Goal: Task Accomplishment & Management: Complete application form

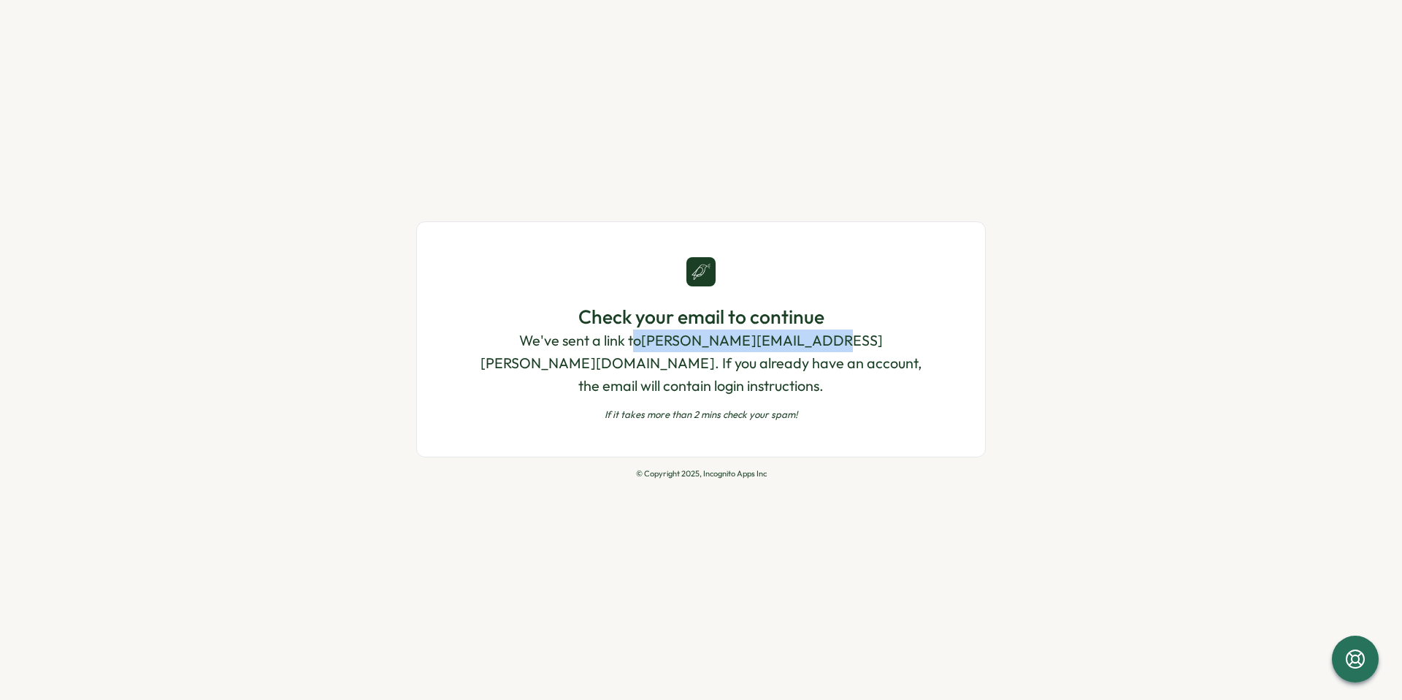
drag, startPoint x: 758, startPoint y: 356, endPoint x: 596, endPoint y: 348, distance: 162.4
click at [597, 348] on p "We've sent a link to sarah.sohnle@xentral.com . If you already have an account,…" at bounding box center [701, 362] width 451 height 67
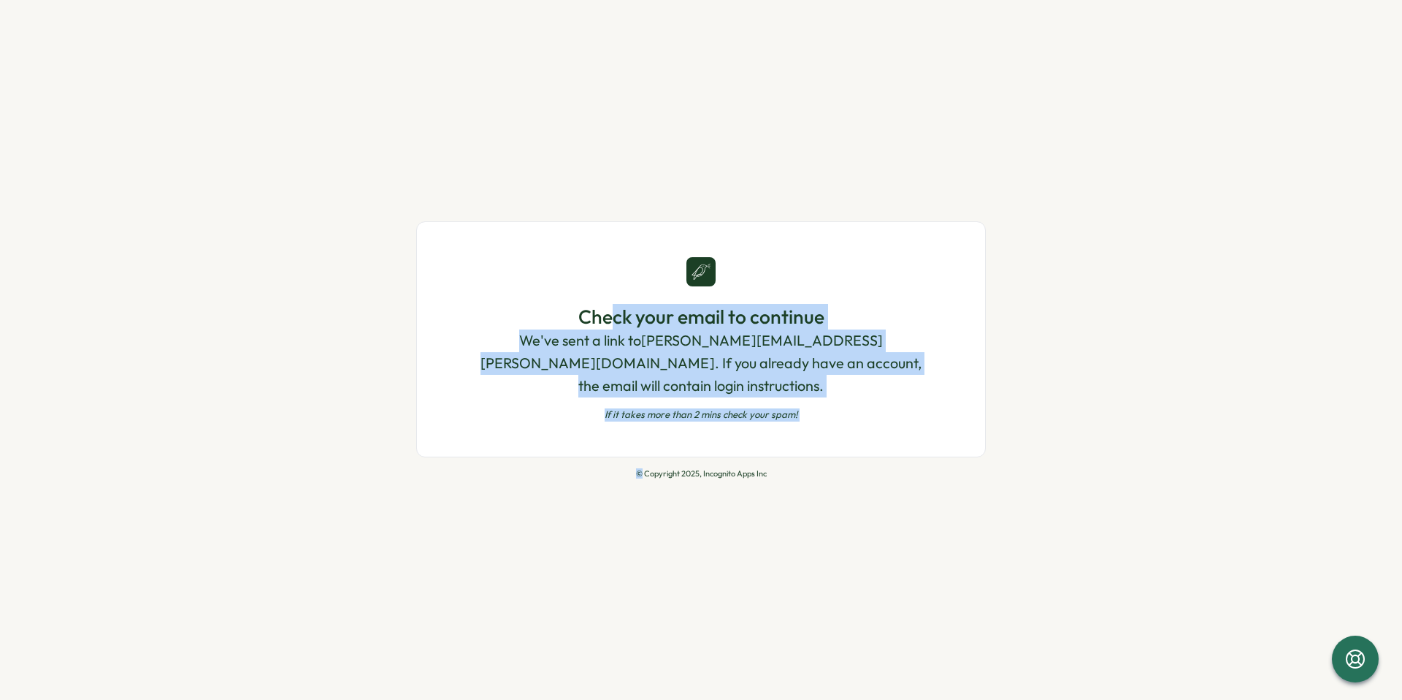
drag, startPoint x: 610, startPoint y: 332, endPoint x: 643, endPoint y: 460, distance: 132.2
click at [643, 460] on div "Check your email to continue We've sent a link to sarah.sohnle@xentral.com . If…" at bounding box center [701, 349] width 570 height 257
click at [745, 408] on p "If it takes more than 2 mins check your spam!" at bounding box center [701, 414] width 451 height 13
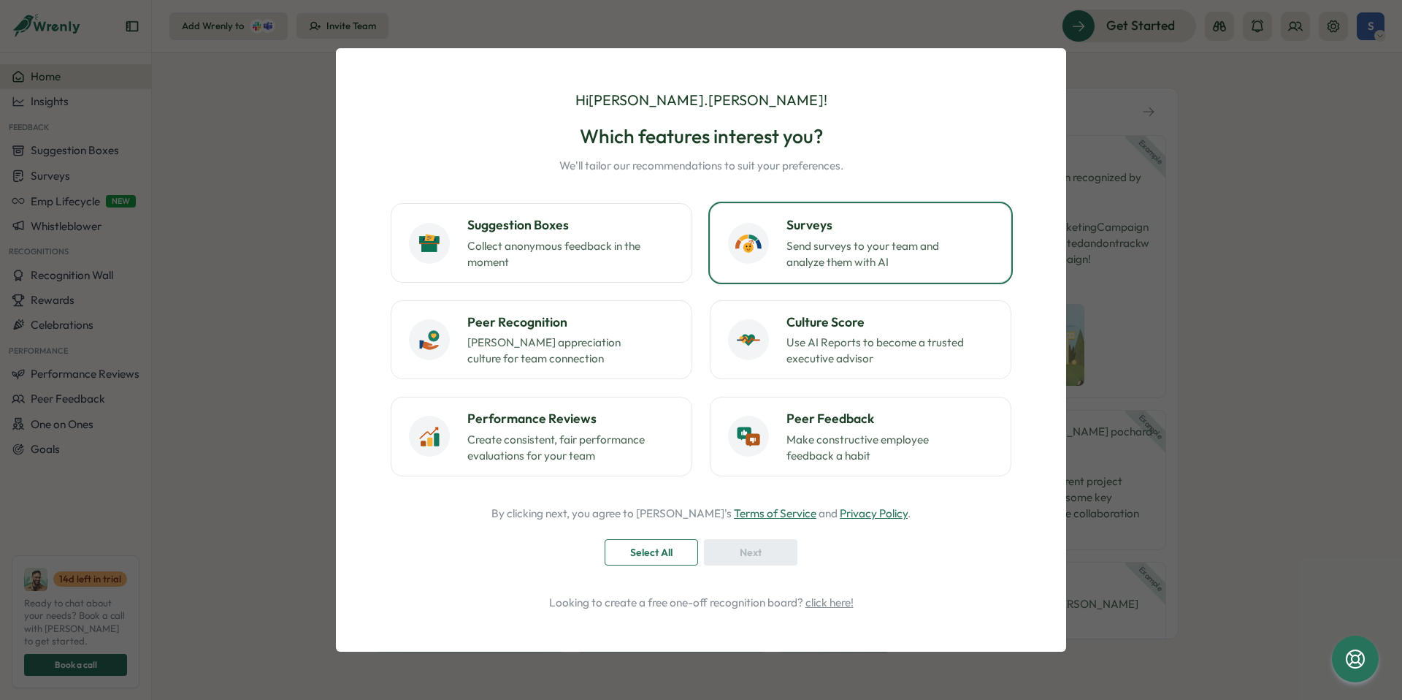
click at [850, 256] on p "Send surveys to your team and analyze them with AI" at bounding box center [878, 254] width 183 height 32
click at [749, 556] on span "Next" at bounding box center [751, 552] width 22 height 25
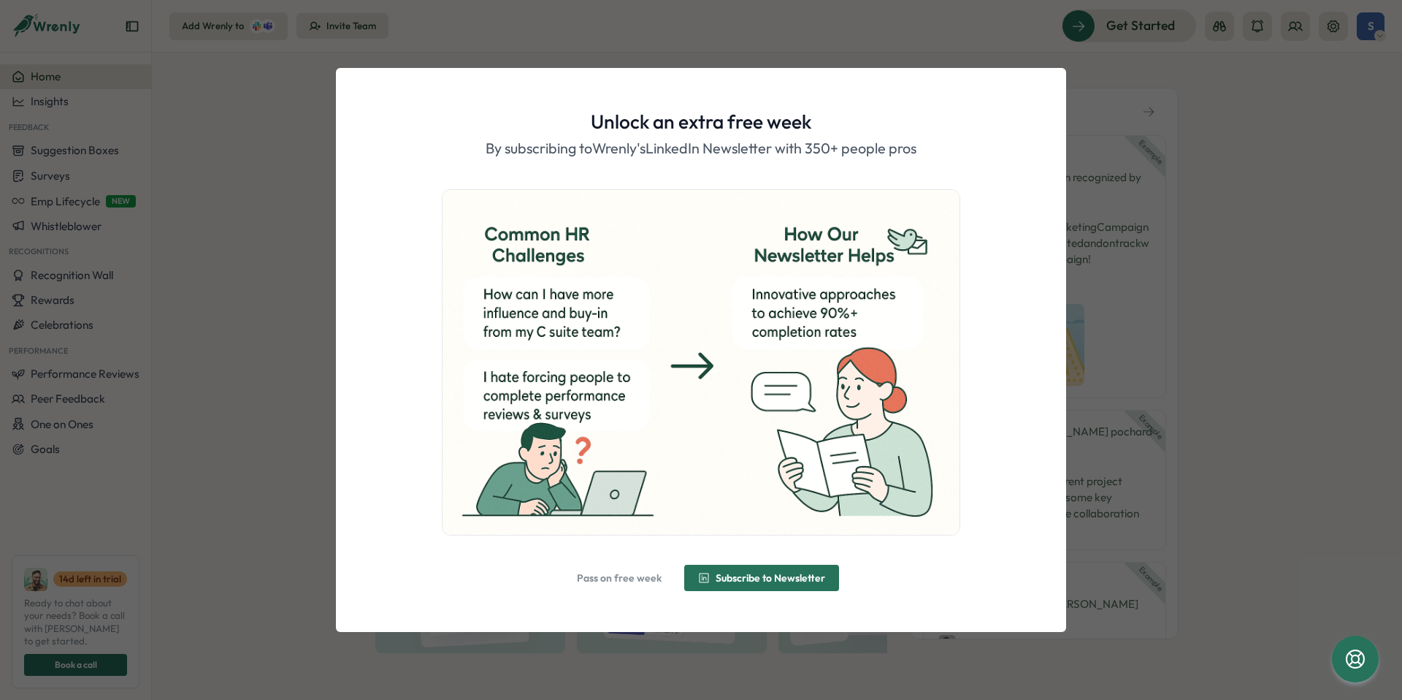
click at [613, 579] on span "Pass on free week" at bounding box center [619, 578] width 85 height 10
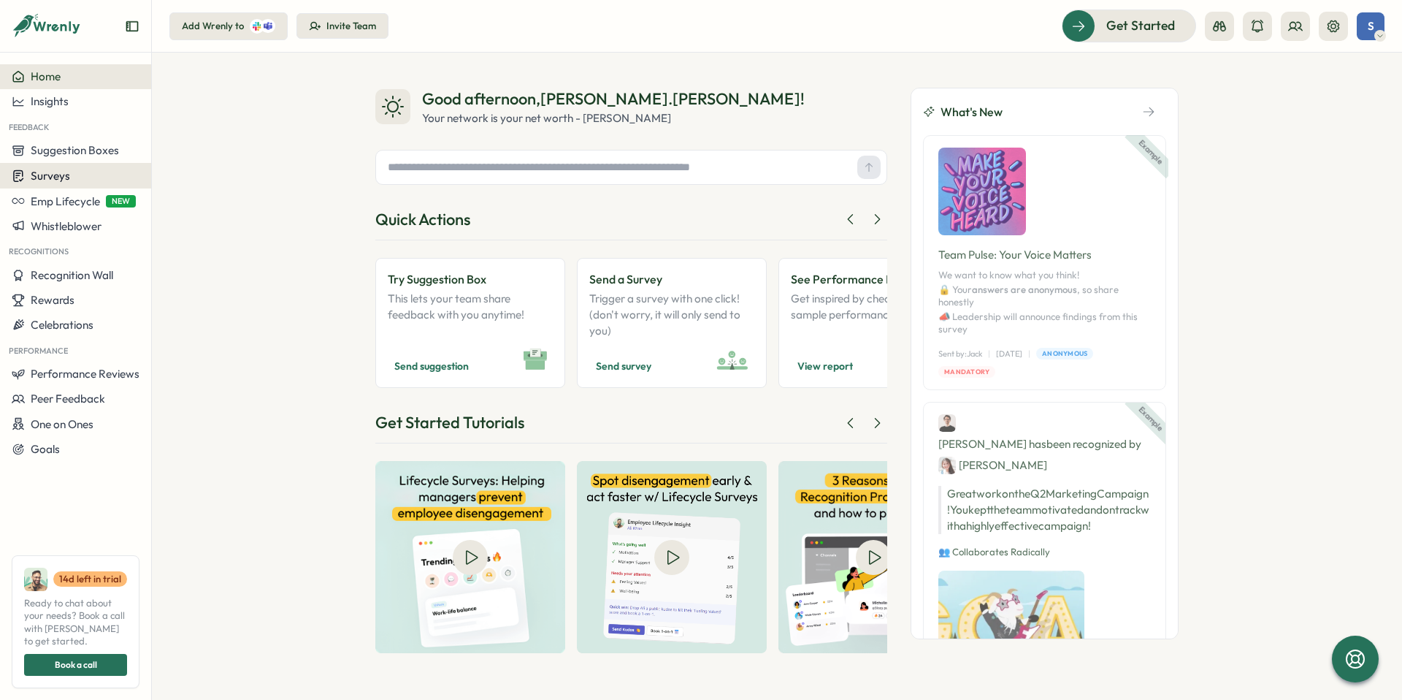
click at [39, 171] on span "Surveys" at bounding box center [50, 176] width 39 height 14
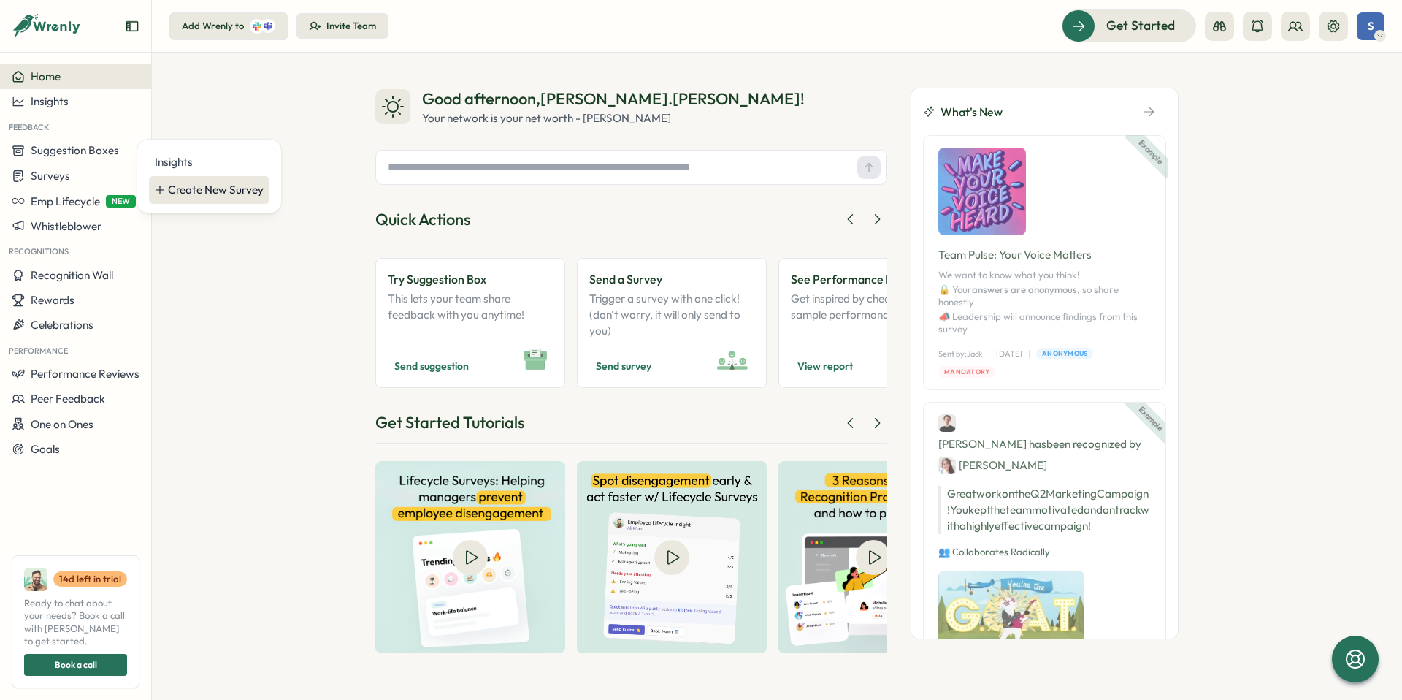
click at [227, 199] on div "Create New Survey" at bounding box center [209, 190] width 121 height 28
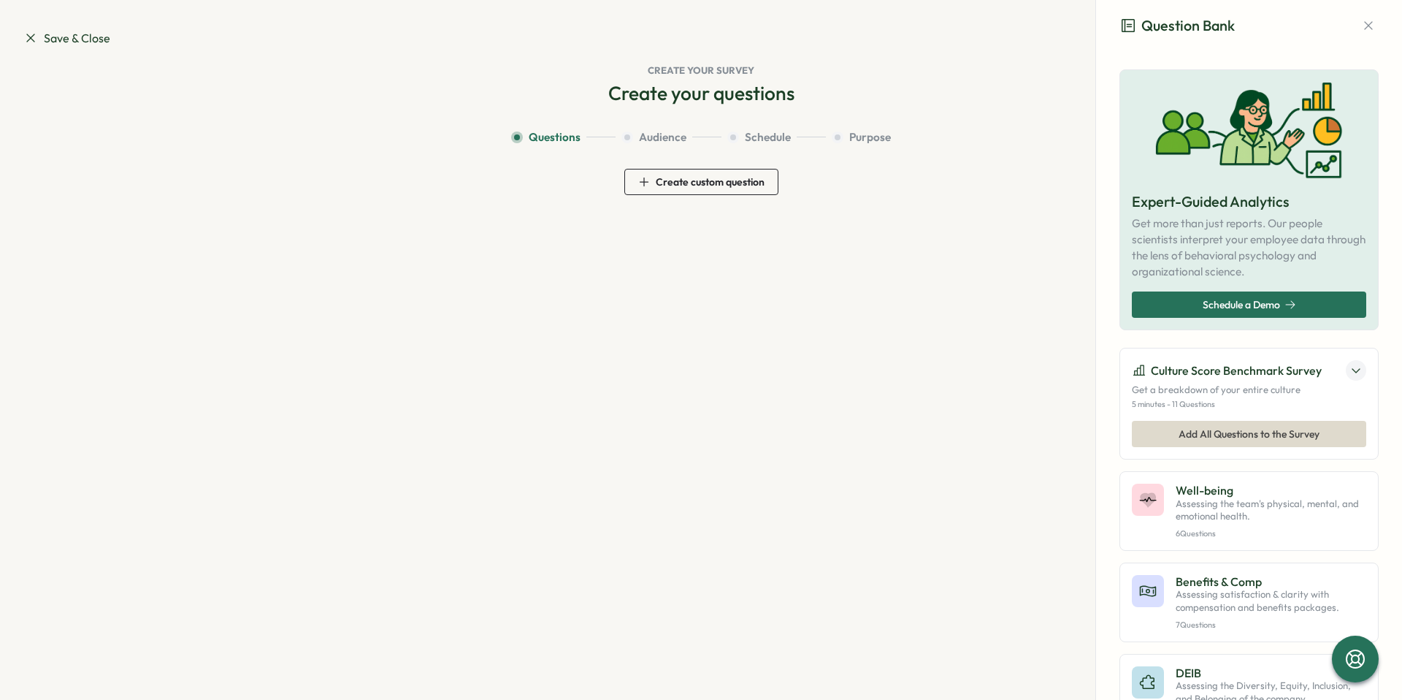
click at [695, 191] on span "Create custom question" at bounding box center [701, 181] width 126 height 25
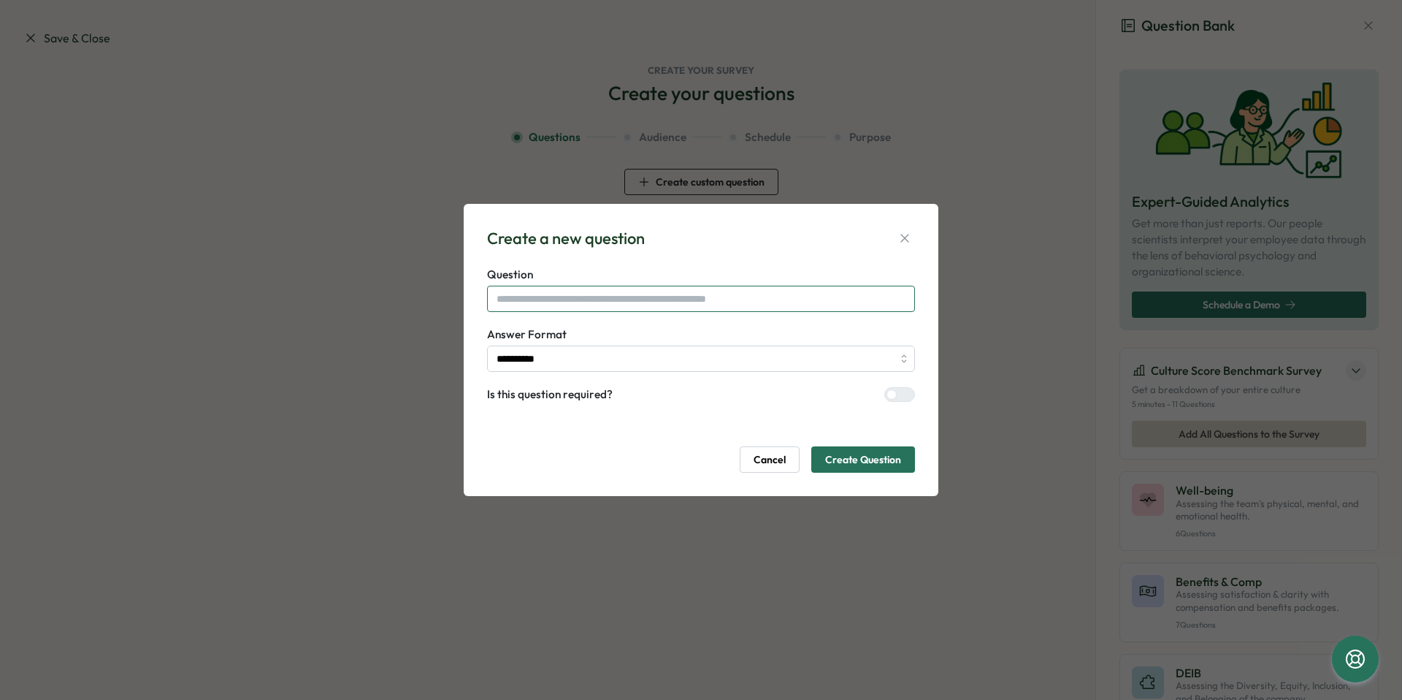
click at [611, 298] on input "text" at bounding box center [701, 299] width 428 height 26
click at [769, 461] on span "Cancel" at bounding box center [770, 459] width 32 height 25
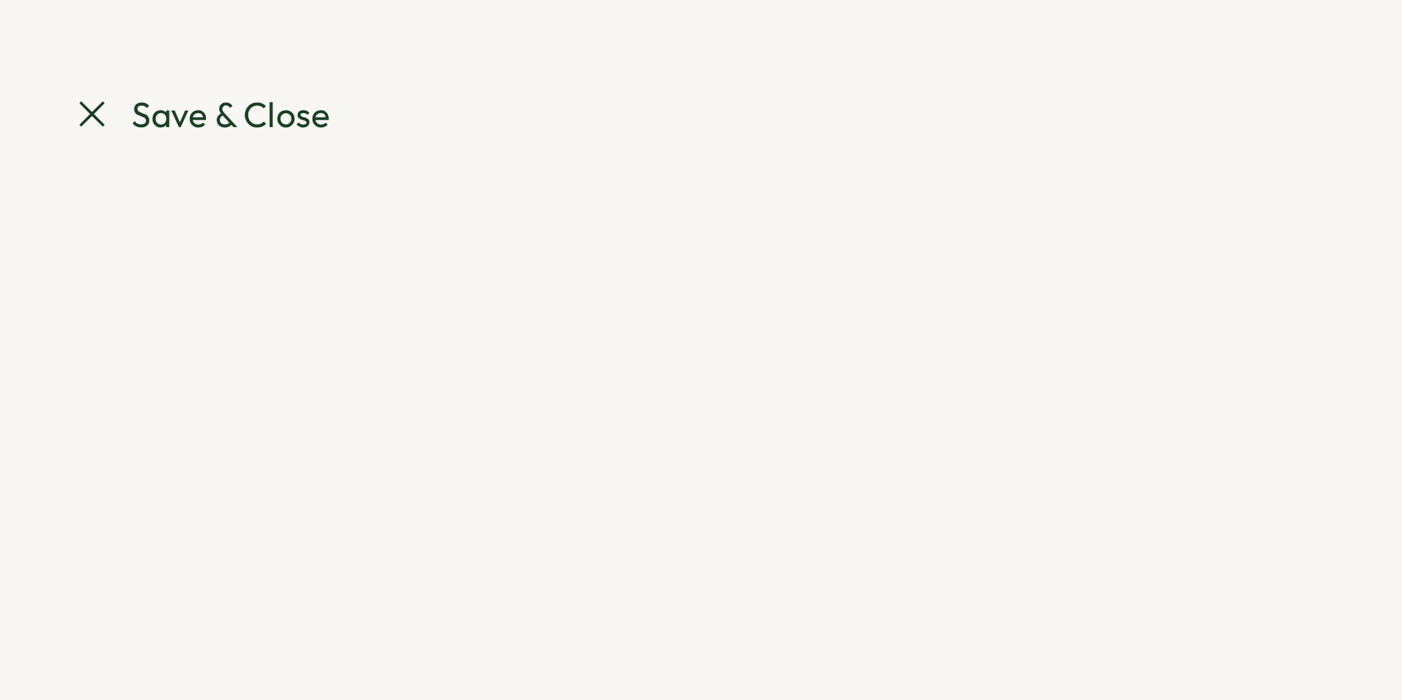
click at [43, 40] on span "Save & Close" at bounding box center [66, 38] width 87 height 18
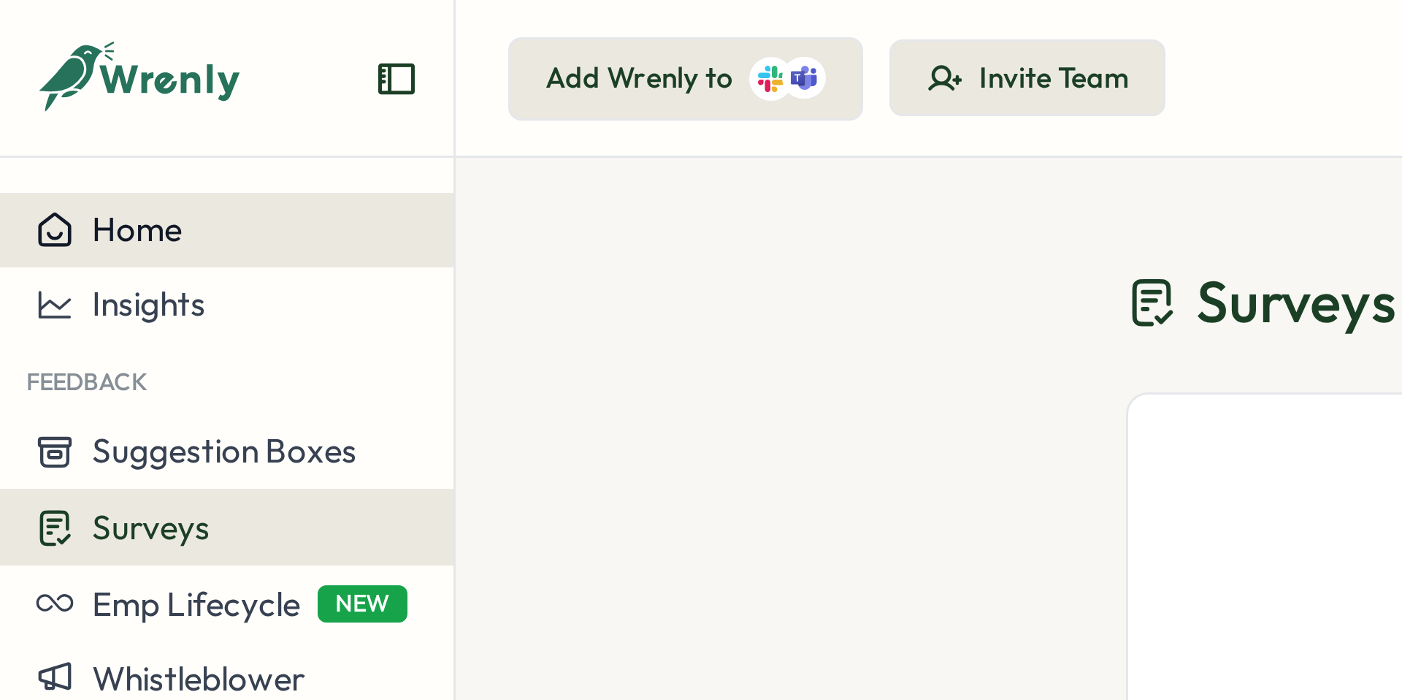
click at [104, 81] on div "Home" at bounding box center [76, 76] width 128 height 13
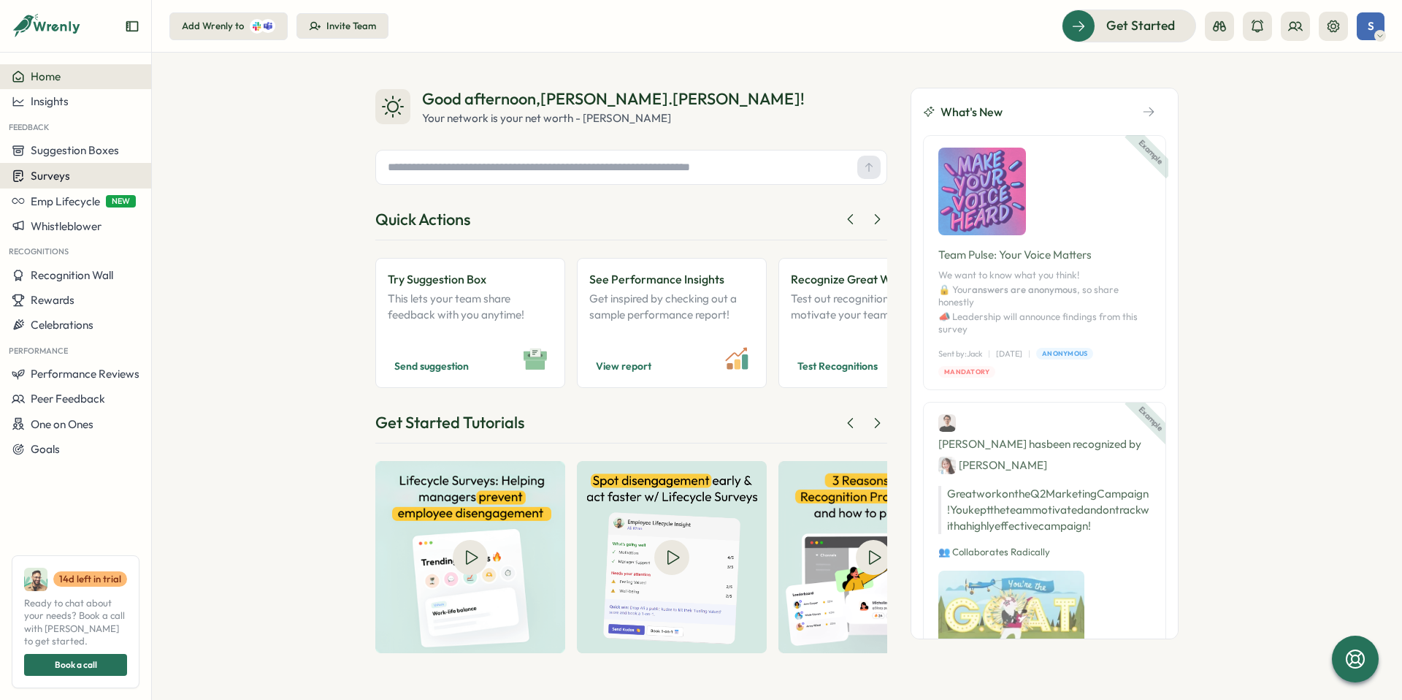
click at [62, 177] on span "Surveys" at bounding box center [50, 176] width 39 height 14
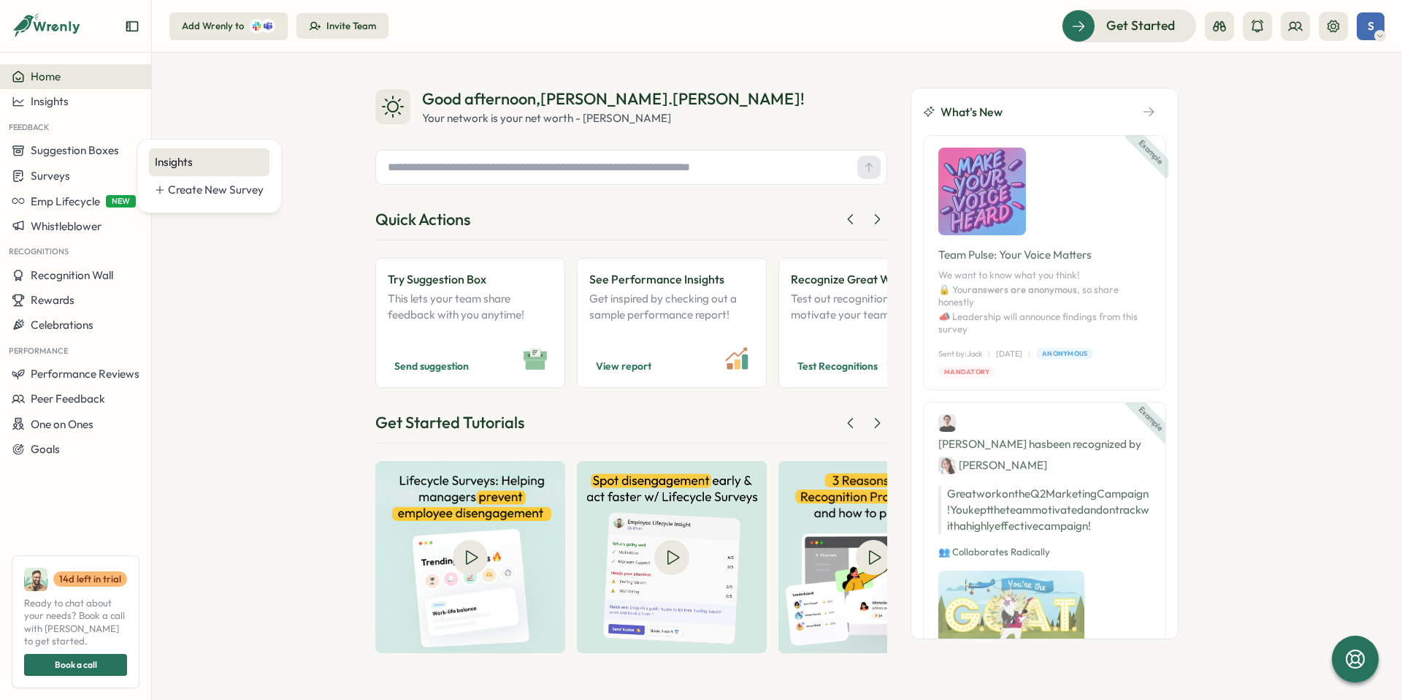
click at [173, 161] on div "Insights" at bounding box center [209, 162] width 109 height 16
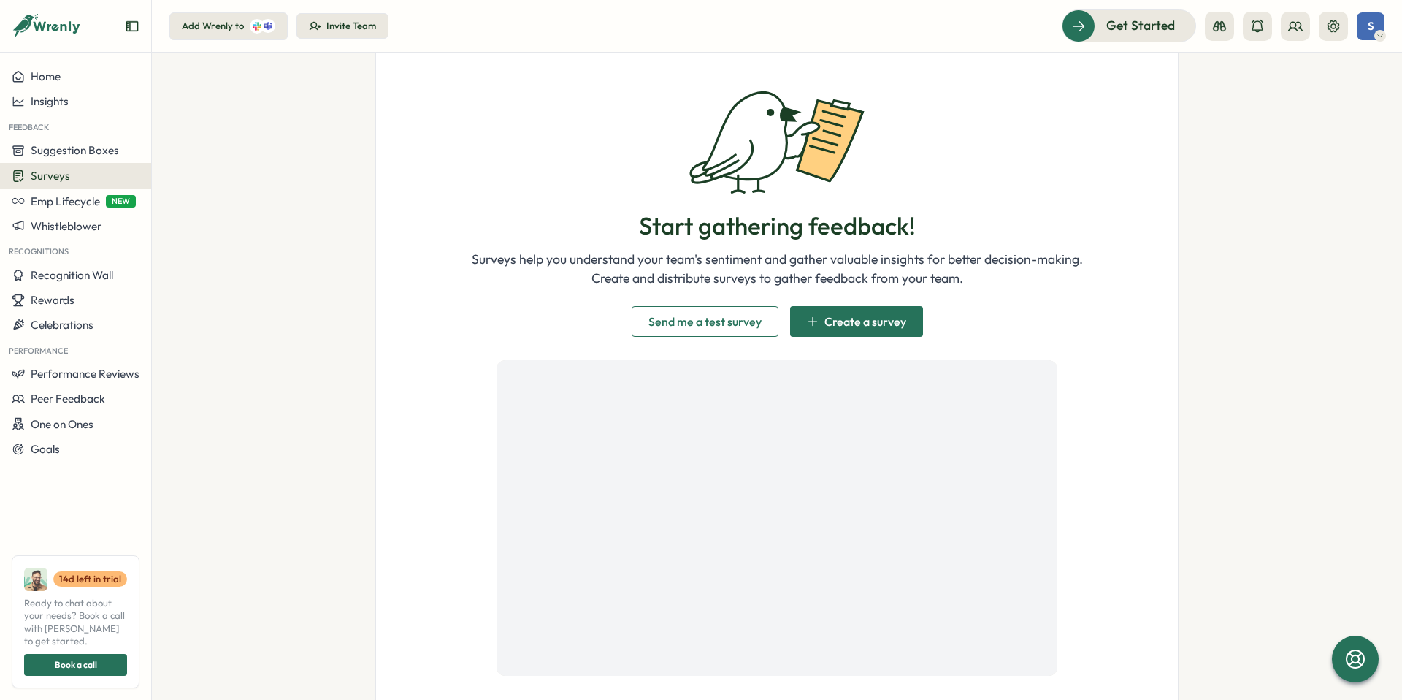
scroll to position [120, 0]
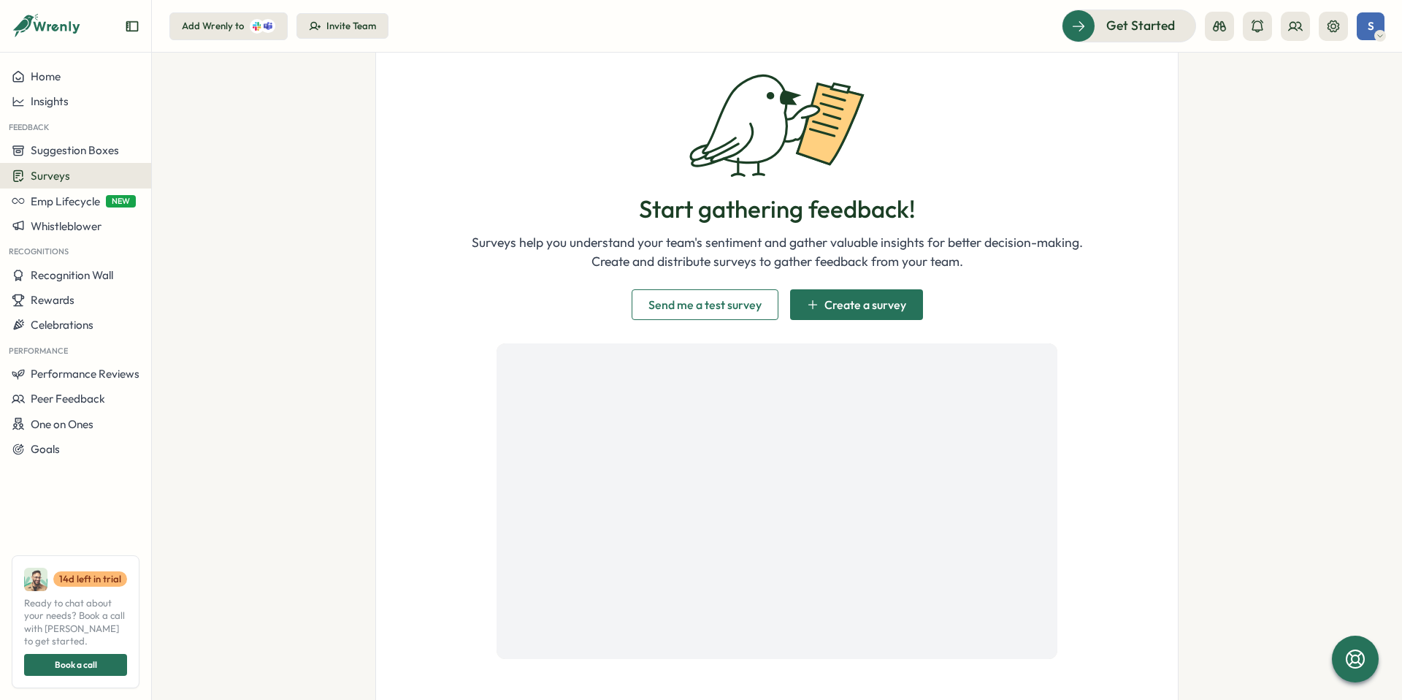
click at [719, 308] on span "Send me a test survey" at bounding box center [705, 305] width 113 height 12
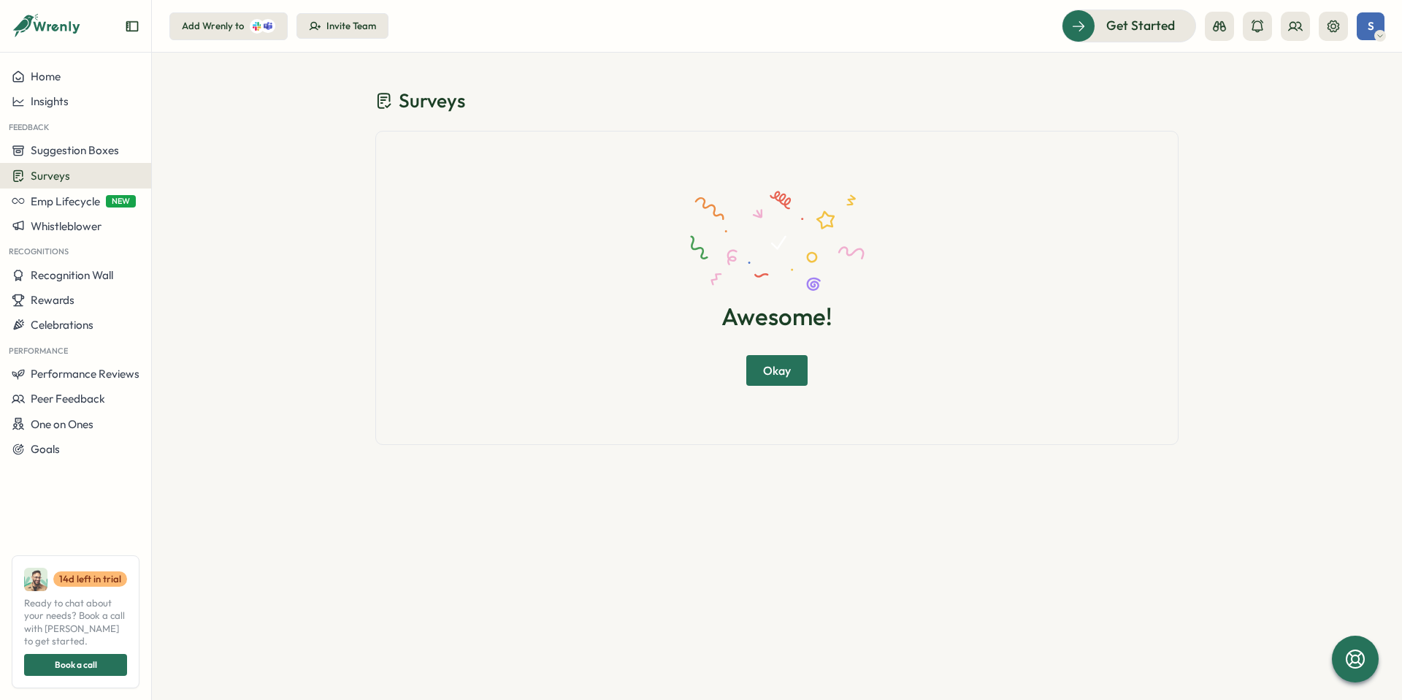
scroll to position [0, 0]
click at [777, 365] on span "Okay" at bounding box center [777, 370] width 28 height 29
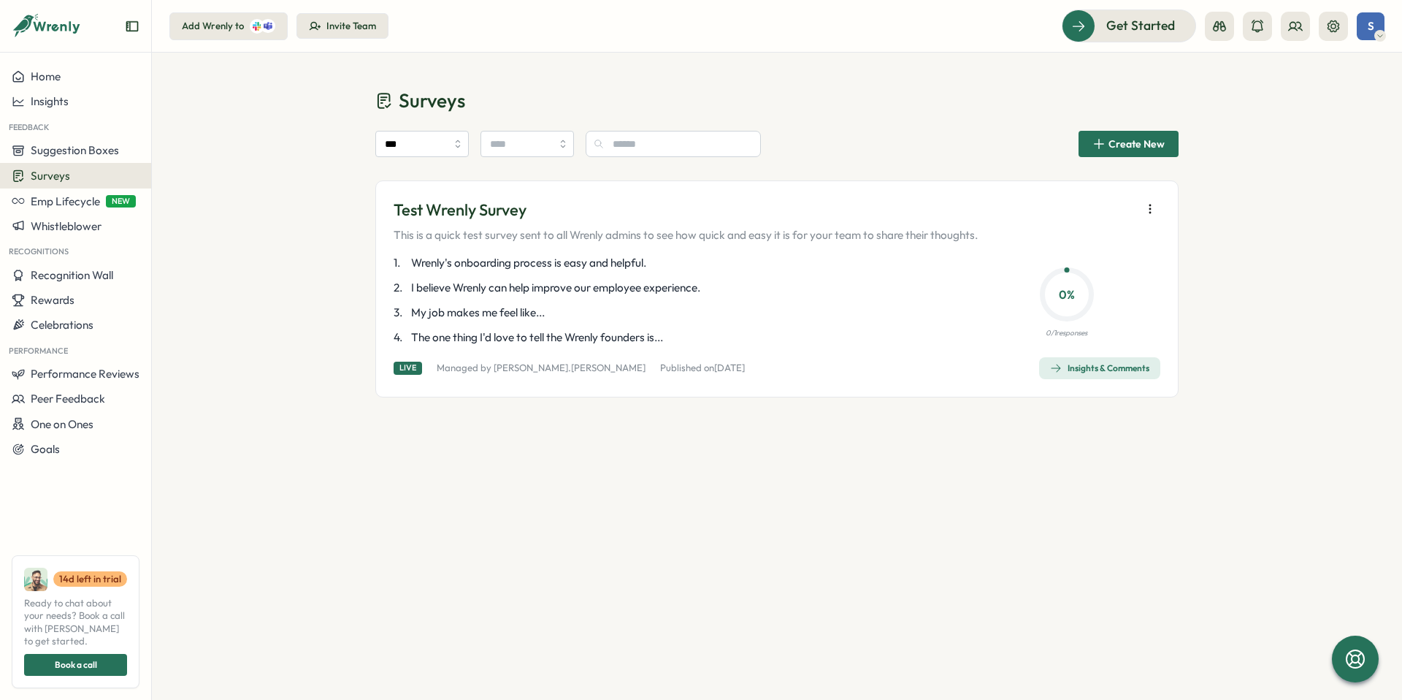
click at [812, 306] on p "3 . My job makes me feel like..." at bounding box center [675, 313] width 562 height 16
click at [1114, 147] on span "Create New" at bounding box center [1137, 144] width 56 height 10
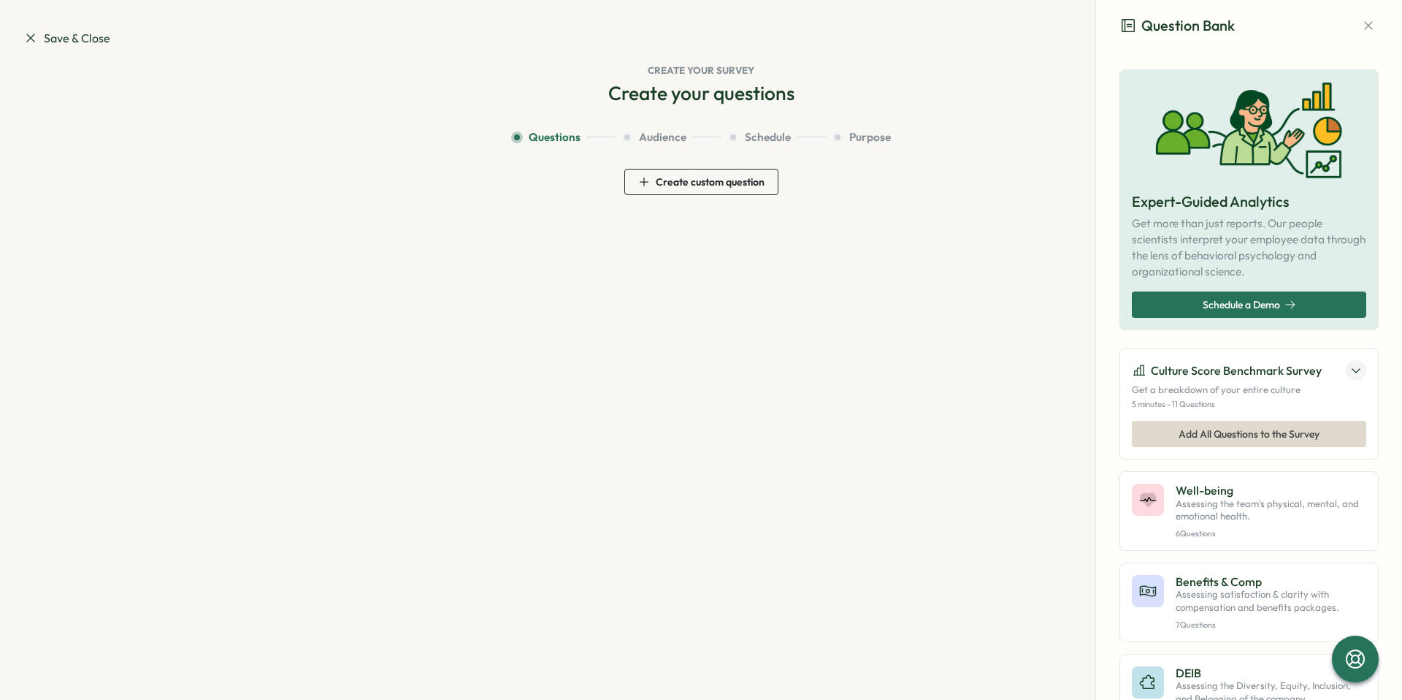
click at [737, 182] on span "Create custom question" at bounding box center [710, 182] width 109 height 10
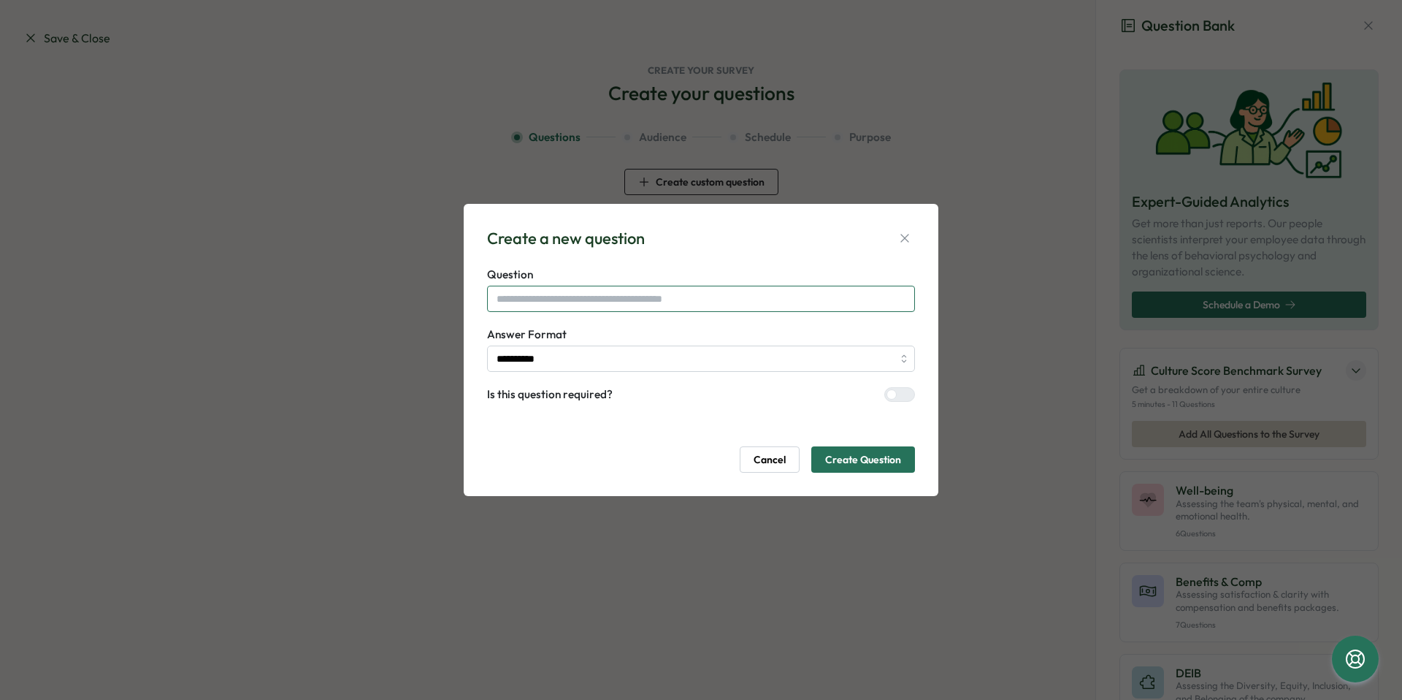
click at [690, 302] on input "text" at bounding box center [701, 299] width 428 height 26
type input "*"
type input "**********"
drag, startPoint x: 620, startPoint y: 356, endPoint x: 608, endPoint y: 359, distance: 12.0
click at [620, 356] on input "**********" at bounding box center [701, 358] width 428 height 26
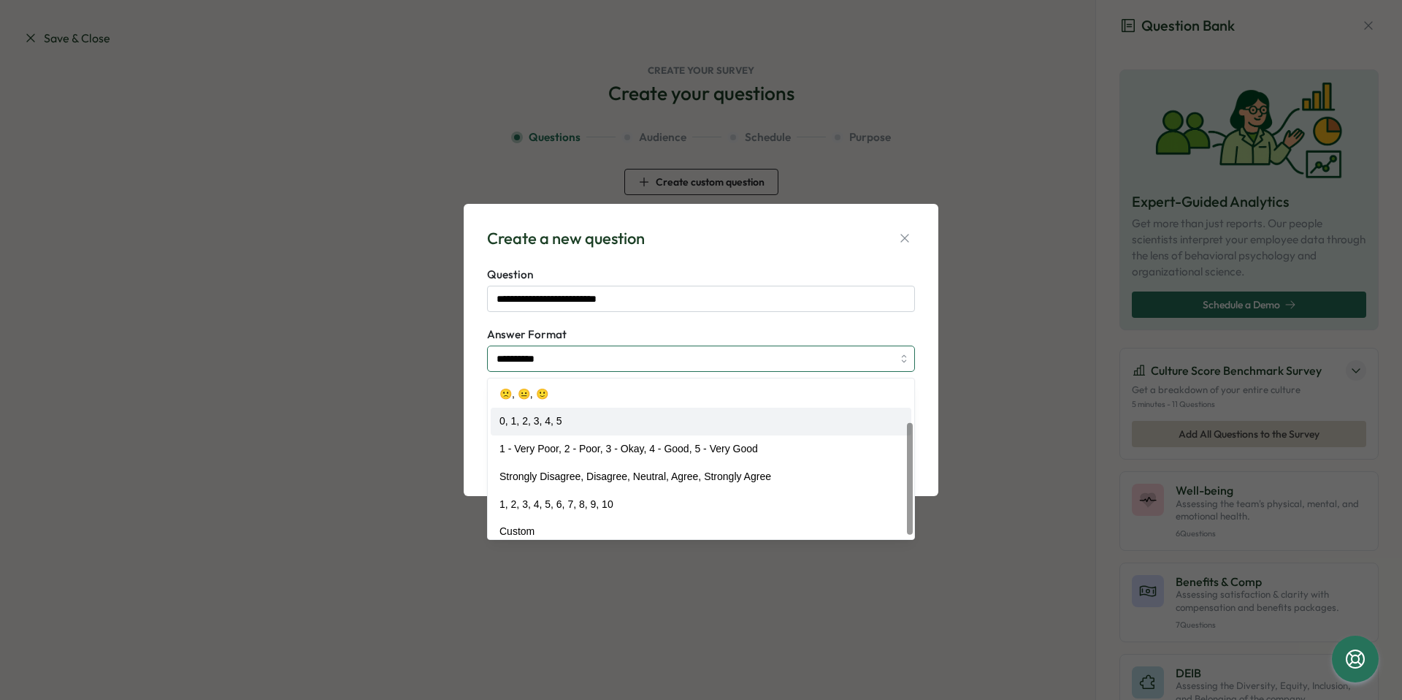
scroll to position [66, 0]
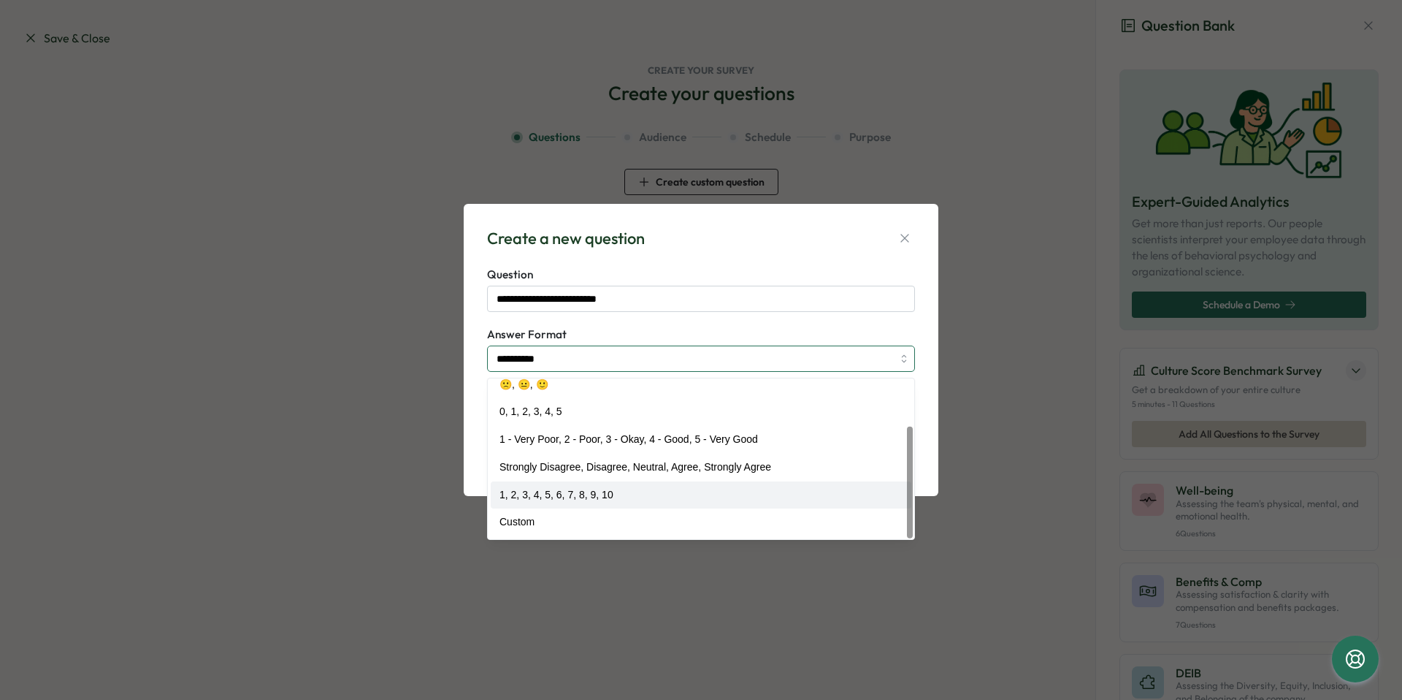
type input "**********"
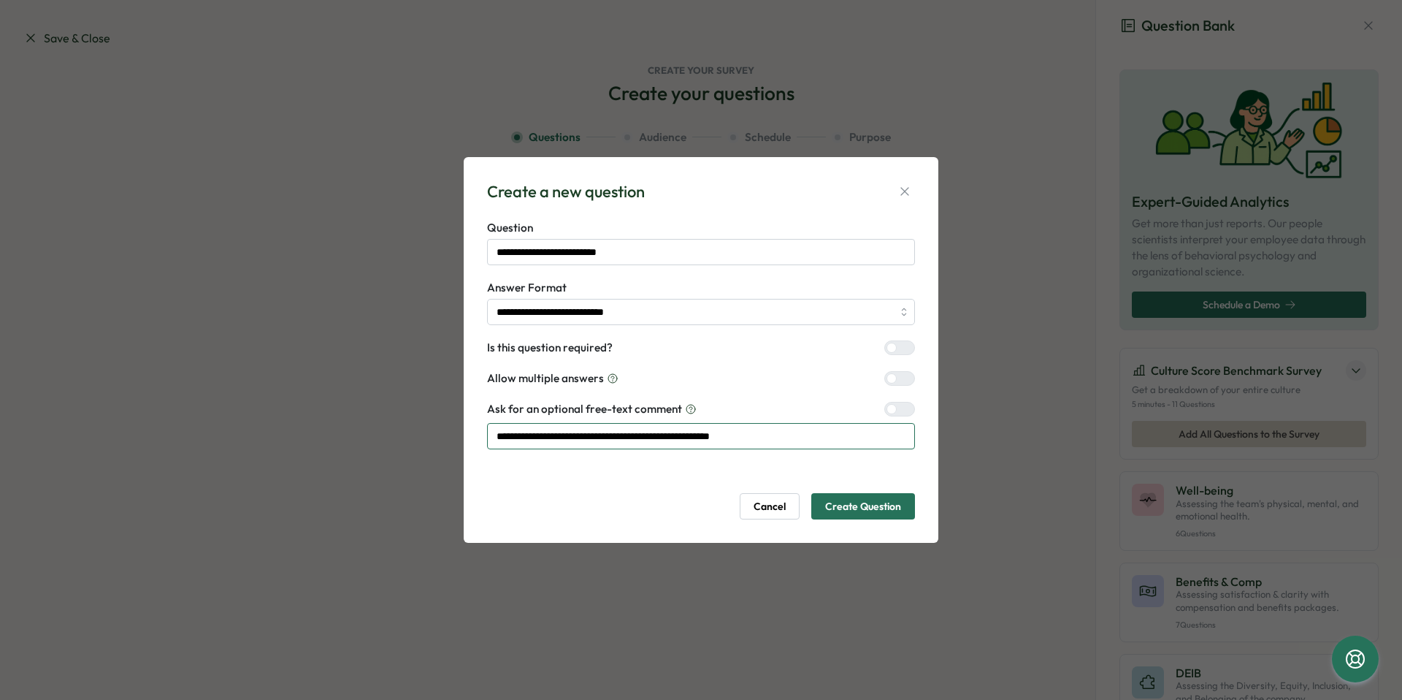
click at [867, 443] on input "**********" at bounding box center [701, 436] width 428 height 26
drag, startPoint x: 811, startPoint y: 429, endPoint x: 488, endPoint y: 435, distance: 323.6
click at [488, 435] on input "**********" at bounding box center [701, 436] width 428 height 26
click at [712, 435] on input "**********" at bounding box center [701, 436] width 428 height 26
click at [845, 502] on span "Create Question" at bounding box center [863, 506] width 76 height 25
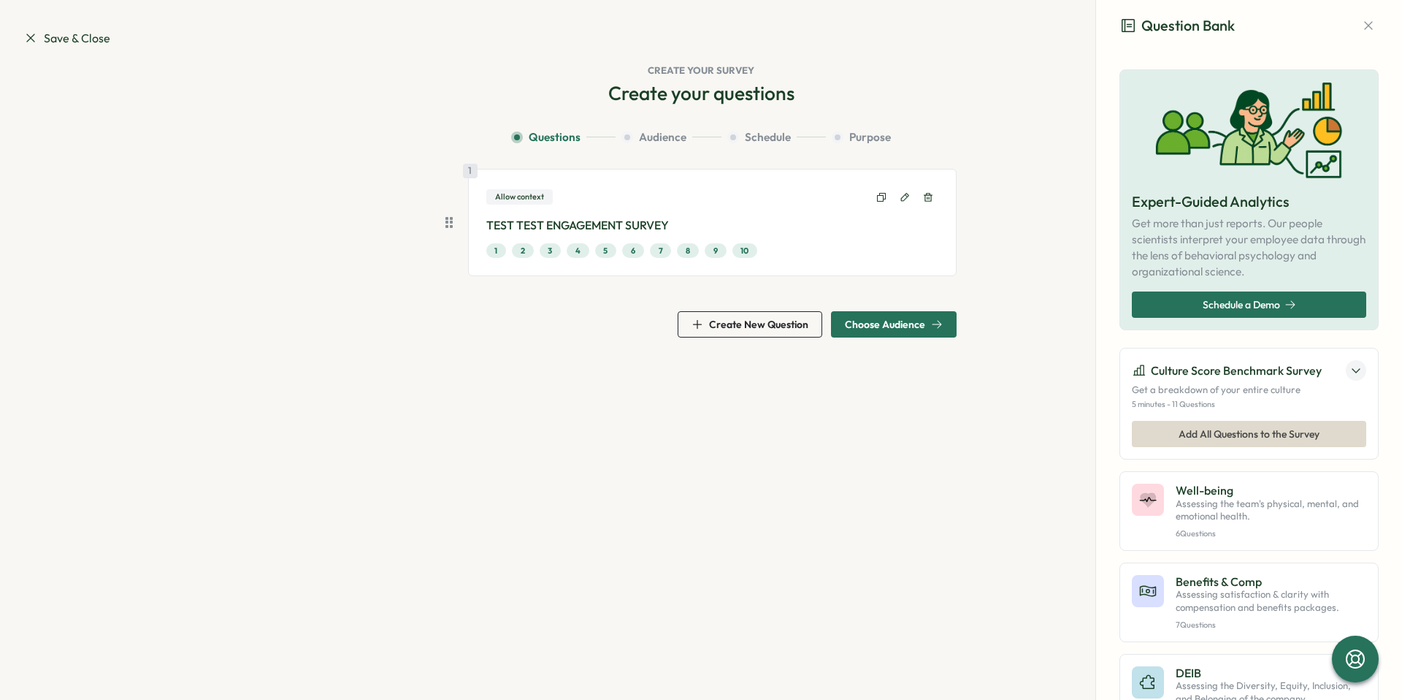
drag, startPoint x: 744, startPoint y: 93, endPoint x: 743, endPoint y: 101, distance: 7.3
click at [744, 94] on h2 "Create your questions" at bounding box center [701, 93] width 186 height 26
click at [904, 198] on icon at bounding box center [905, 197] width 10 height 10
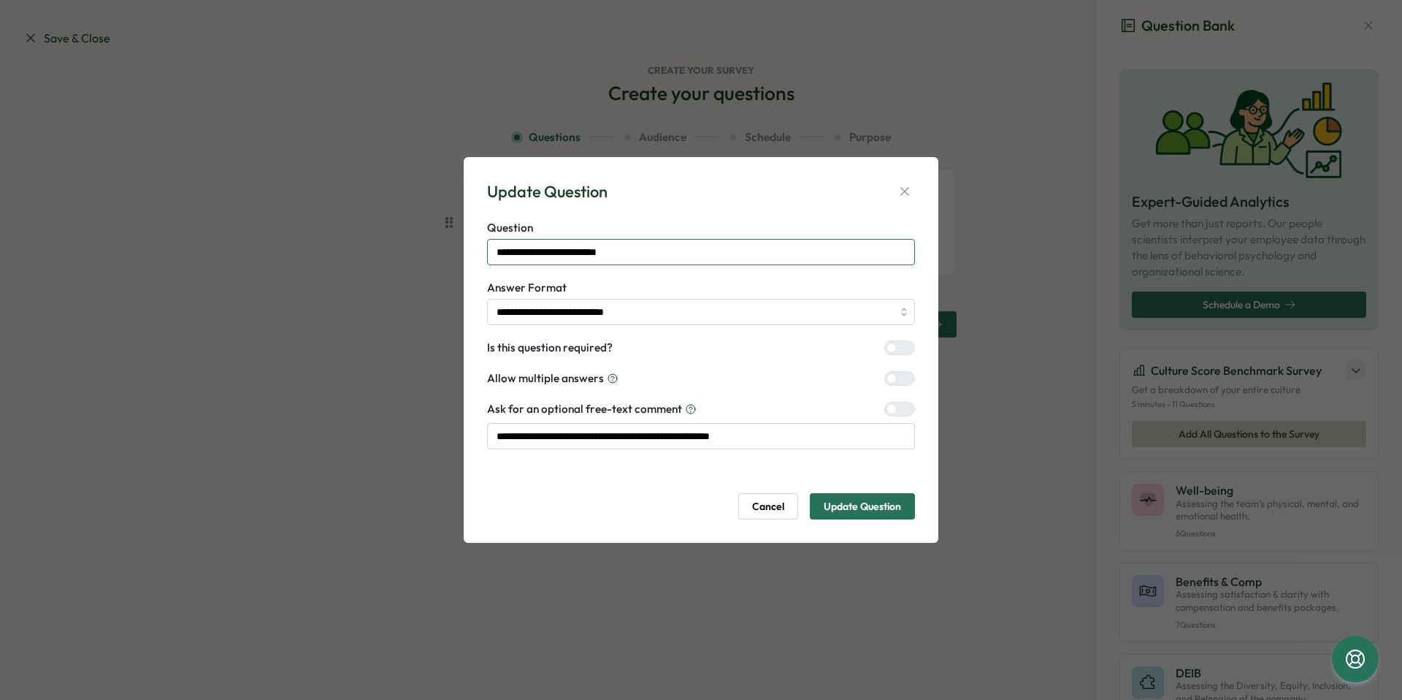
click at [783, 253] on input "**********" at bounding box center [701, 252] width 428 height 26
drag, startPoint x: 692, startPoint y: 254, endPoint x: 334, endPoint y: 229, distance: 358.8
click at [334, 229] on div "**********" at bounding box center [701, 350] width 1402 height 700
paste input "**********"
type input "**********"
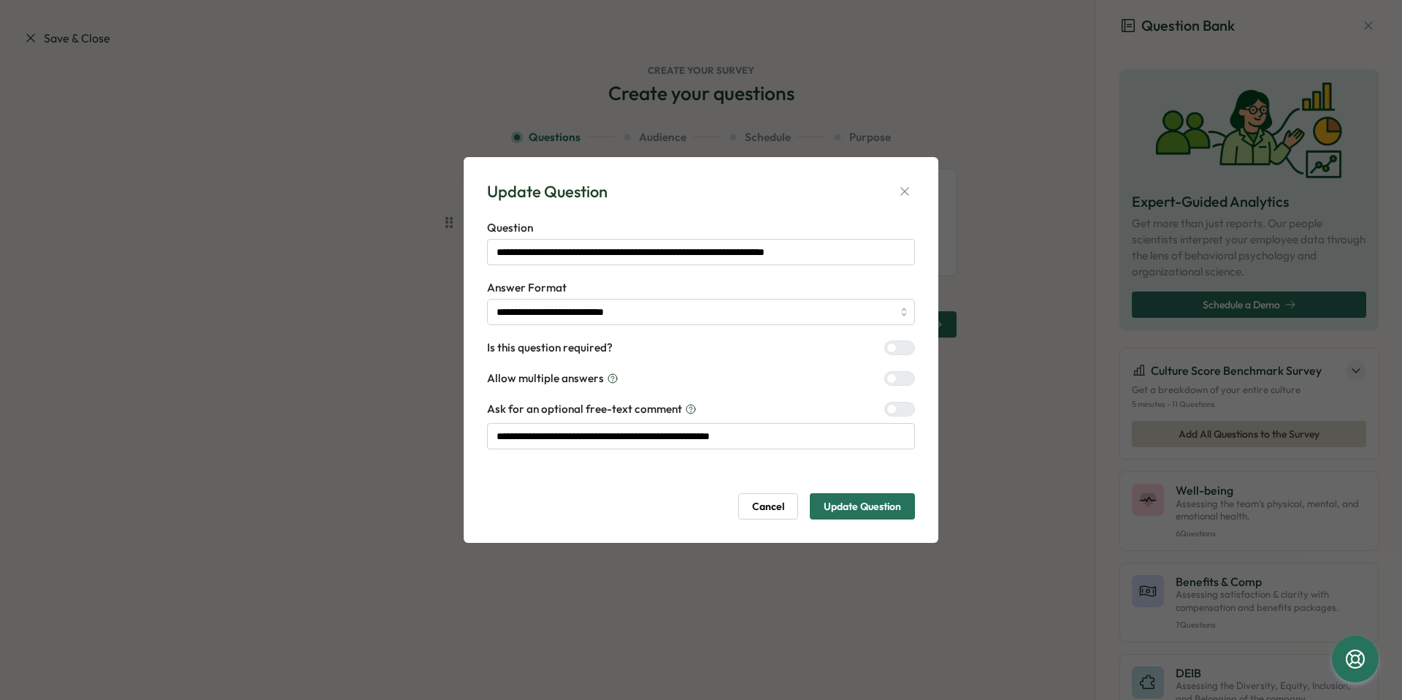
click at [879, 511] on span "Update Question" at bounding box center [862, 506] width 77 height 25
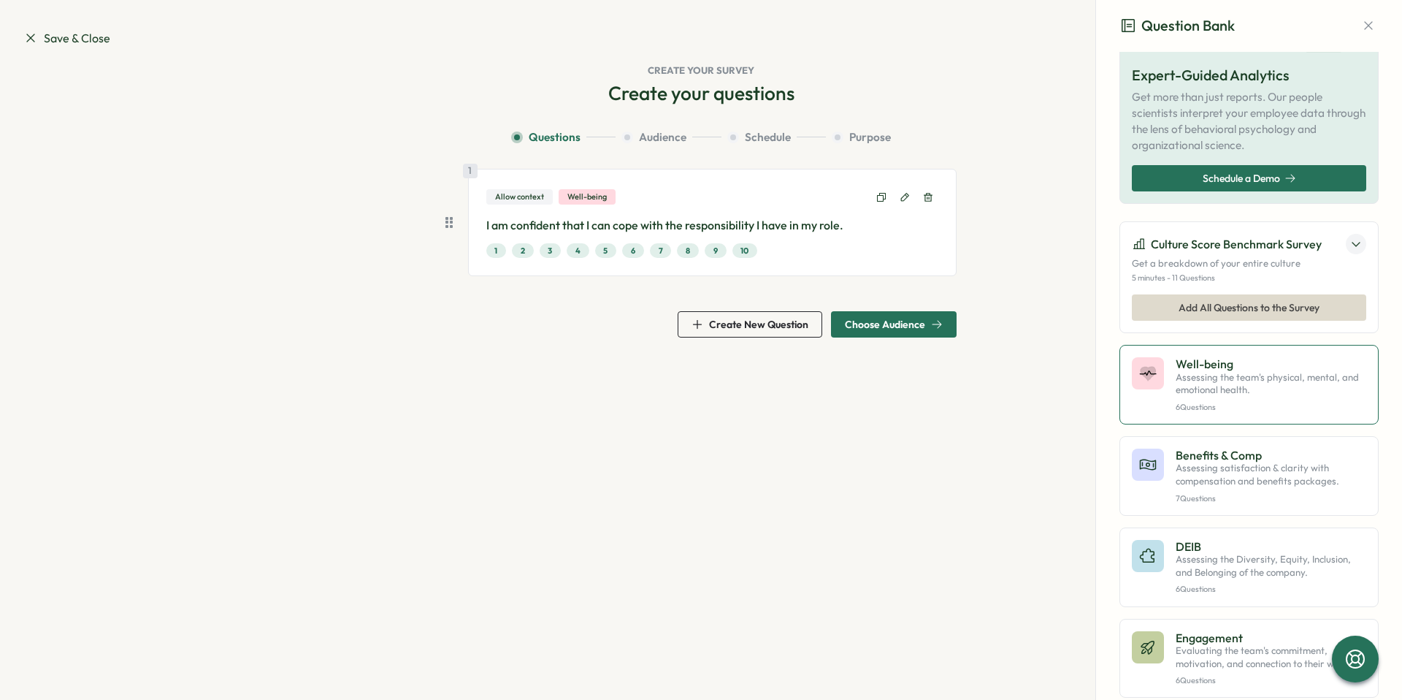
scroll to position [0, 0]
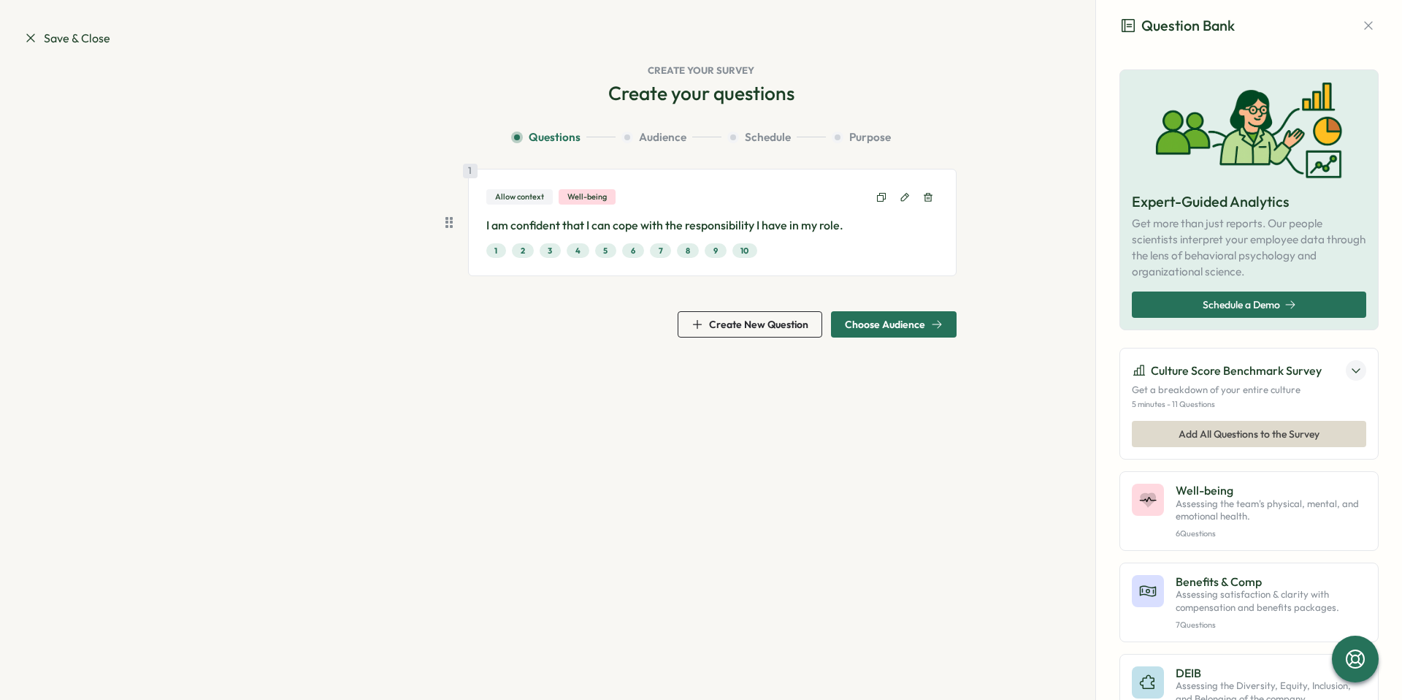
click at [748, 252] on span "10" at bounding box center [745, 250] width 9 height 13
click at [787, 329] on span "Create New Question" at bounding box center [758, 324] width 99 height 10
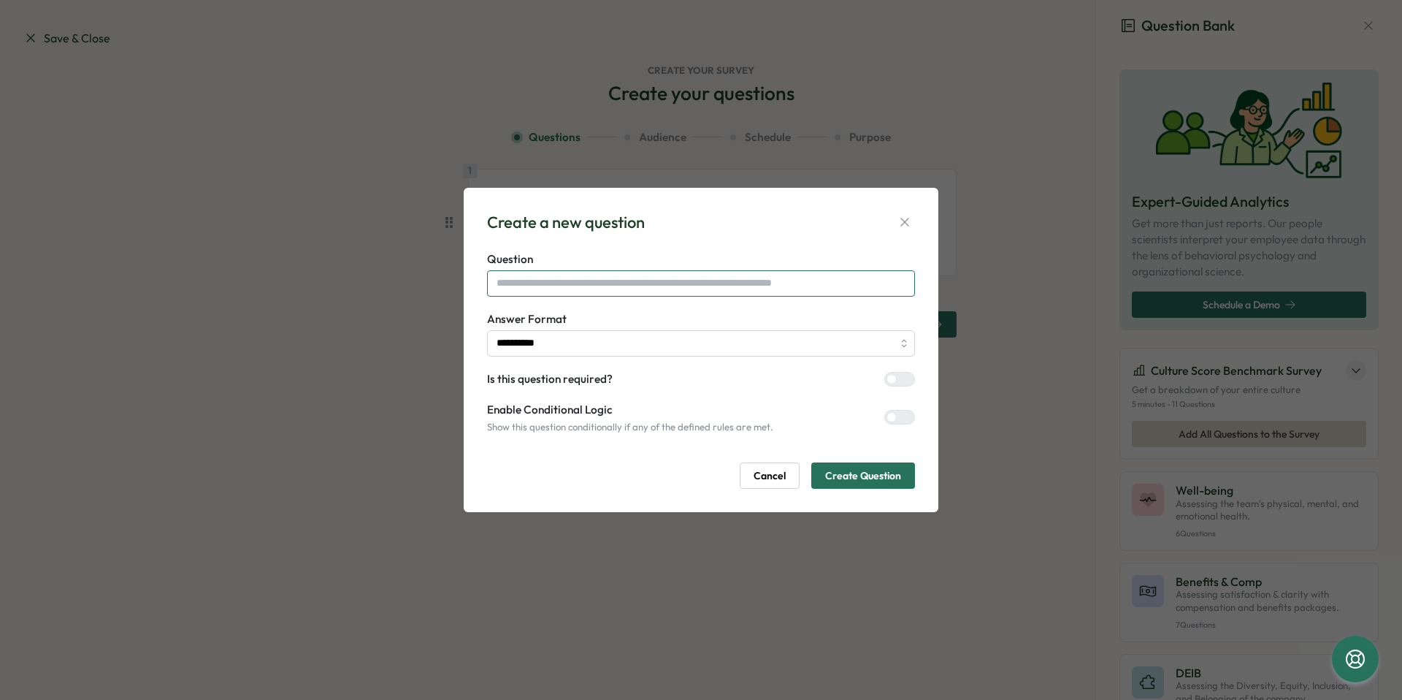
click at [738, 287] on input "text" at bounding box center [701, 283] width 428 height 26
paste input "**********"
type input "**********"
click at [709, 324] on label "Answer Format" at bounding box center [701, 319] width 428 height 16
click at [713, 343] on input "**********" at bounding box center [701, 343] width 428 height 26
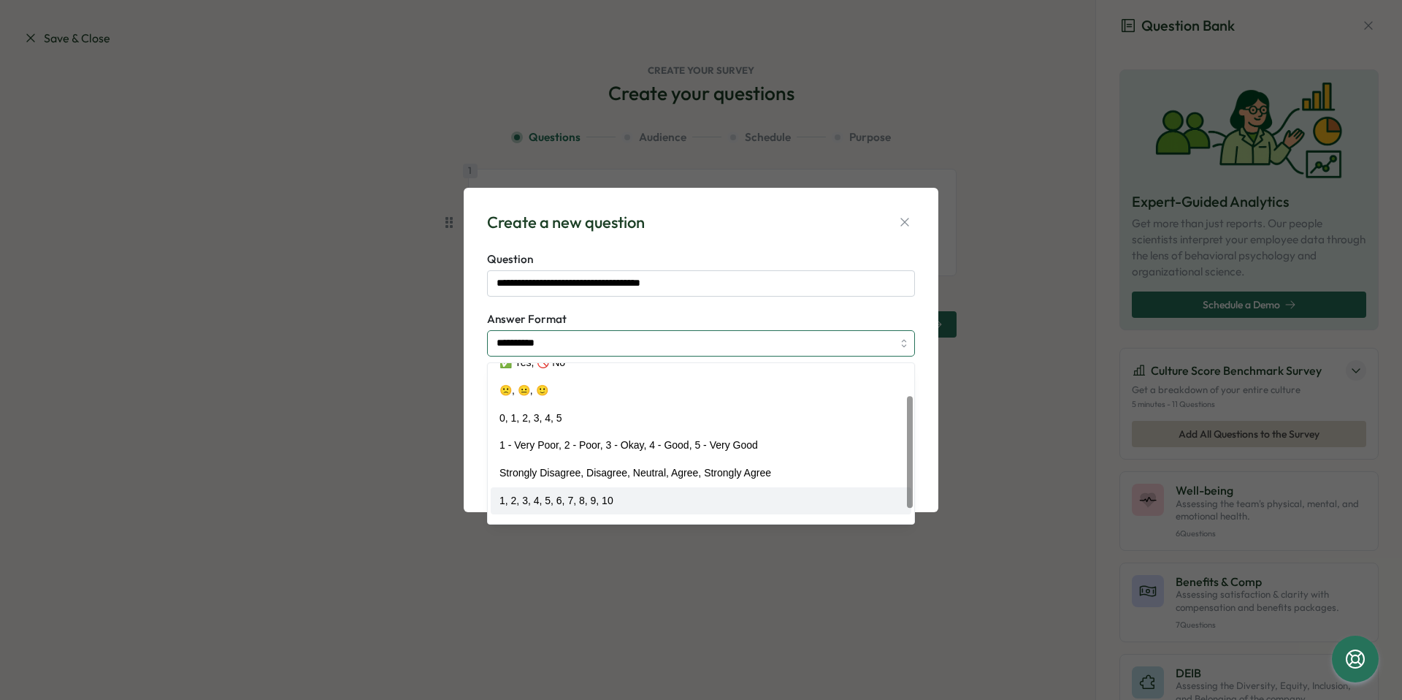
scroll to position [45, 0]
type input "**********"
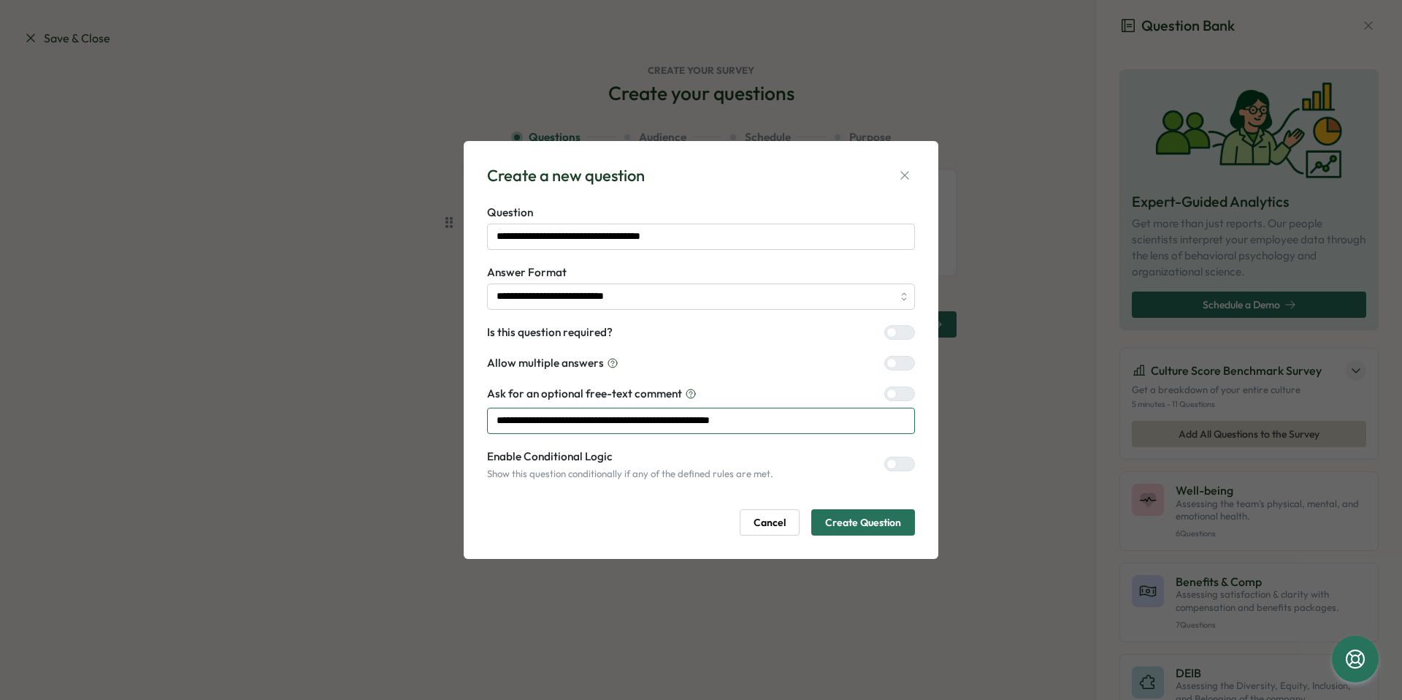
drag, startPoint x: 698, startPoint y: 418, endPoint x: 783, endPoint y: 429, distance: 86.3
click at [698, 418] on input "**********" at bounding box center [701, 421] width 428 height 26
click at [839, 522] on span "Create Question" at bounding box center [863, 522] width 76 height 25
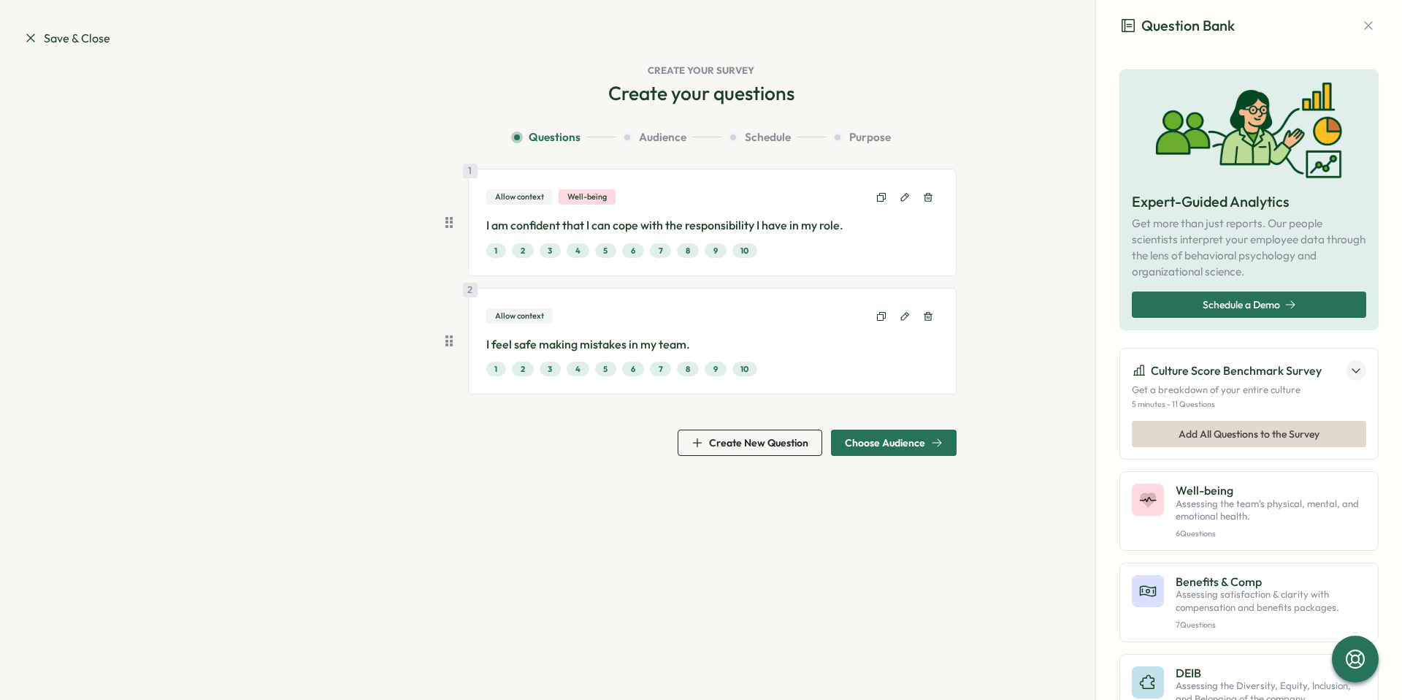
click at [903, 440] on span "Choose Audience" at bounding box center [885, 443] width 80 height 10
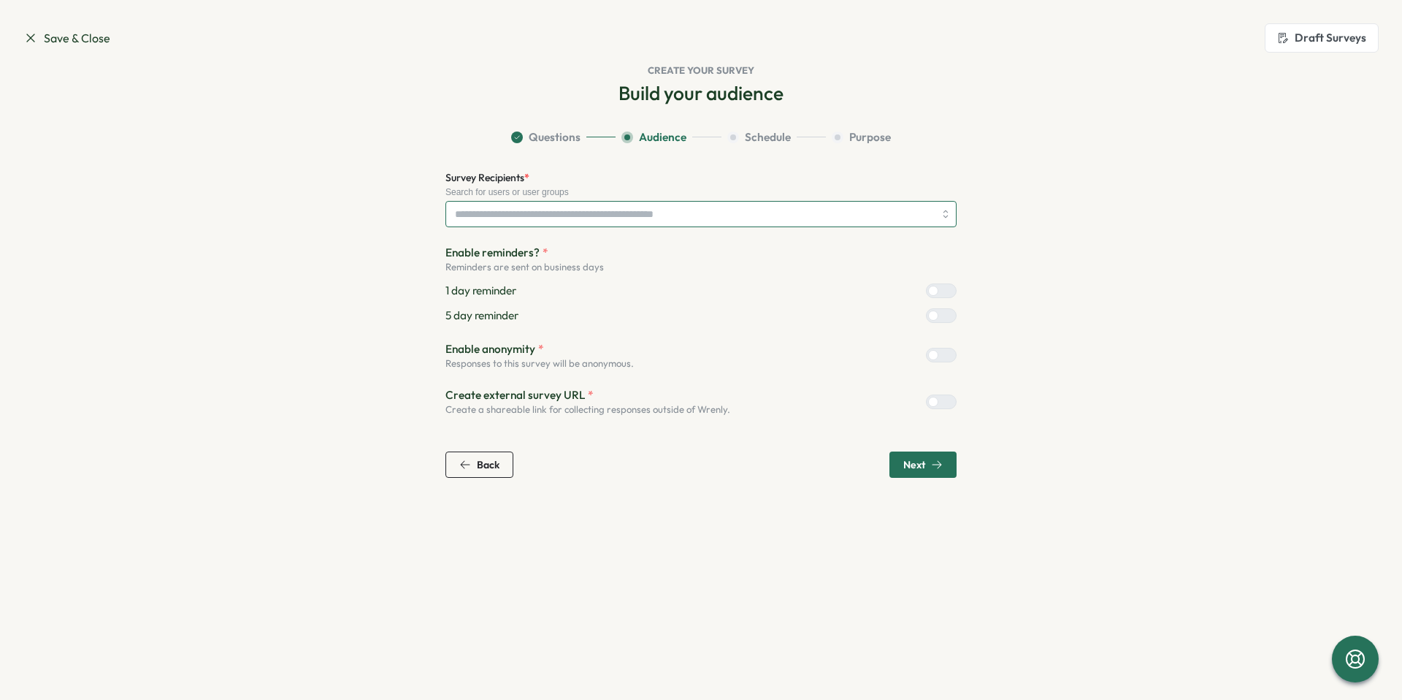
click at [735, 209] on input "Survey Recipients *" at bounding box center [694, 214] width 479 height 25
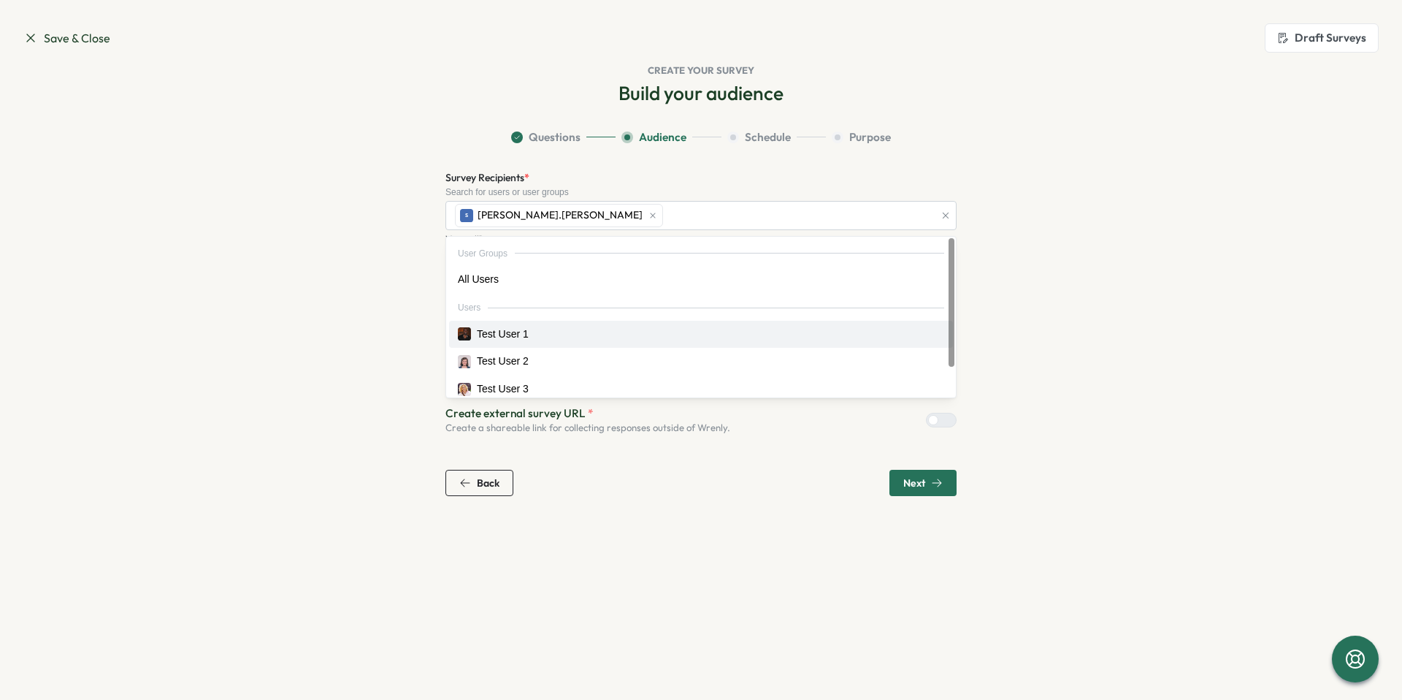
click at [1137, 310] on section "Questions Audience Schedule Purpose Survey Recipients * Search for users or use…" at bounding box center [701, 312] width 935 height 367
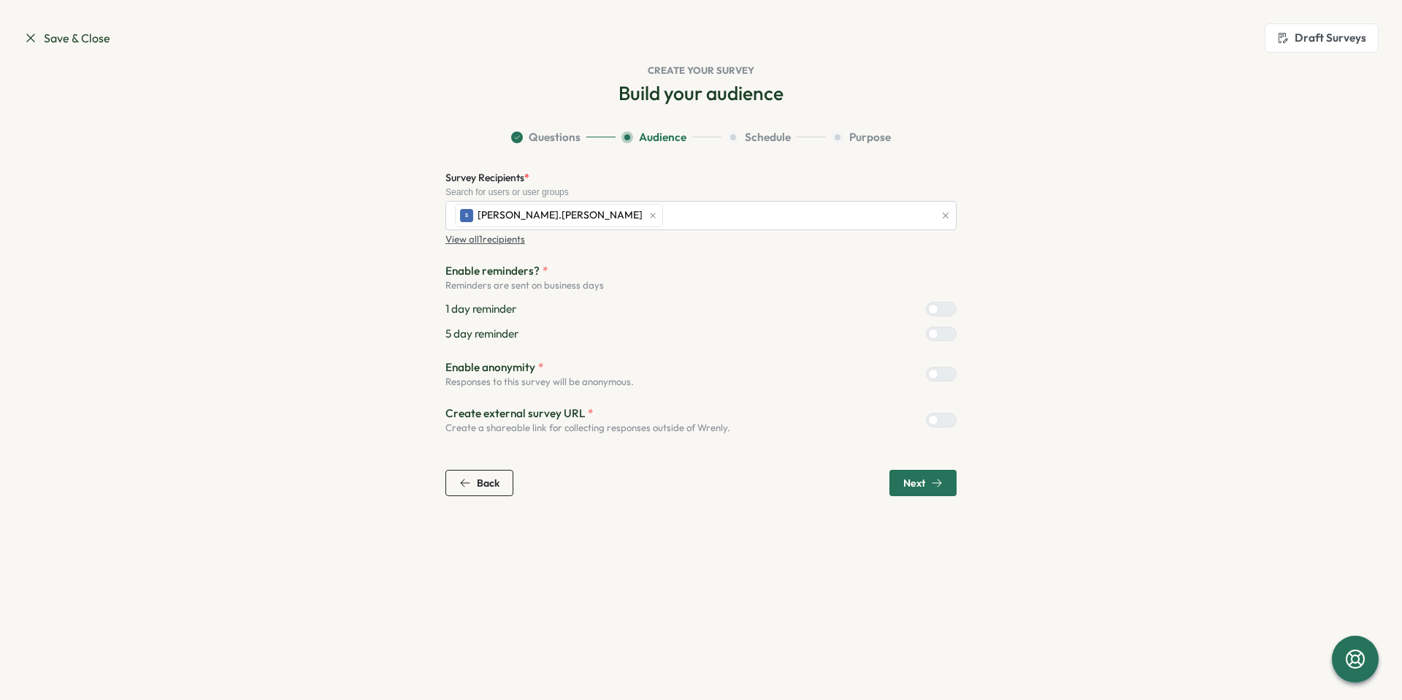
click at [882, 446] on div "Survey Recipients * Search for users or user groups S [PERSON_NAME].[PERSON_NAM…" at bounding box center [701, 332] width 511 height 327
click at [906, 475] on span "Next" at bounding box center [923, 482] width 39 height 25
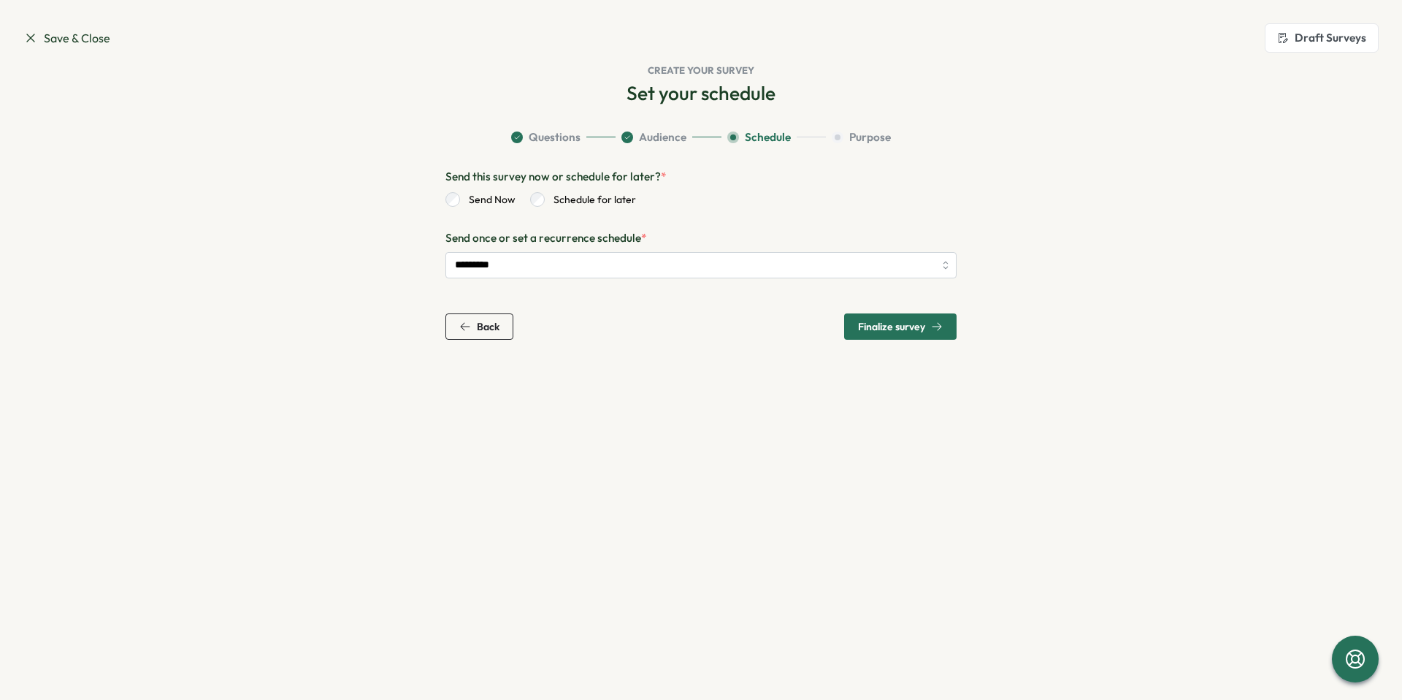
click at [596, 198] on label "Schedule for later" at bounding box center [590, 199] width 91 height 15
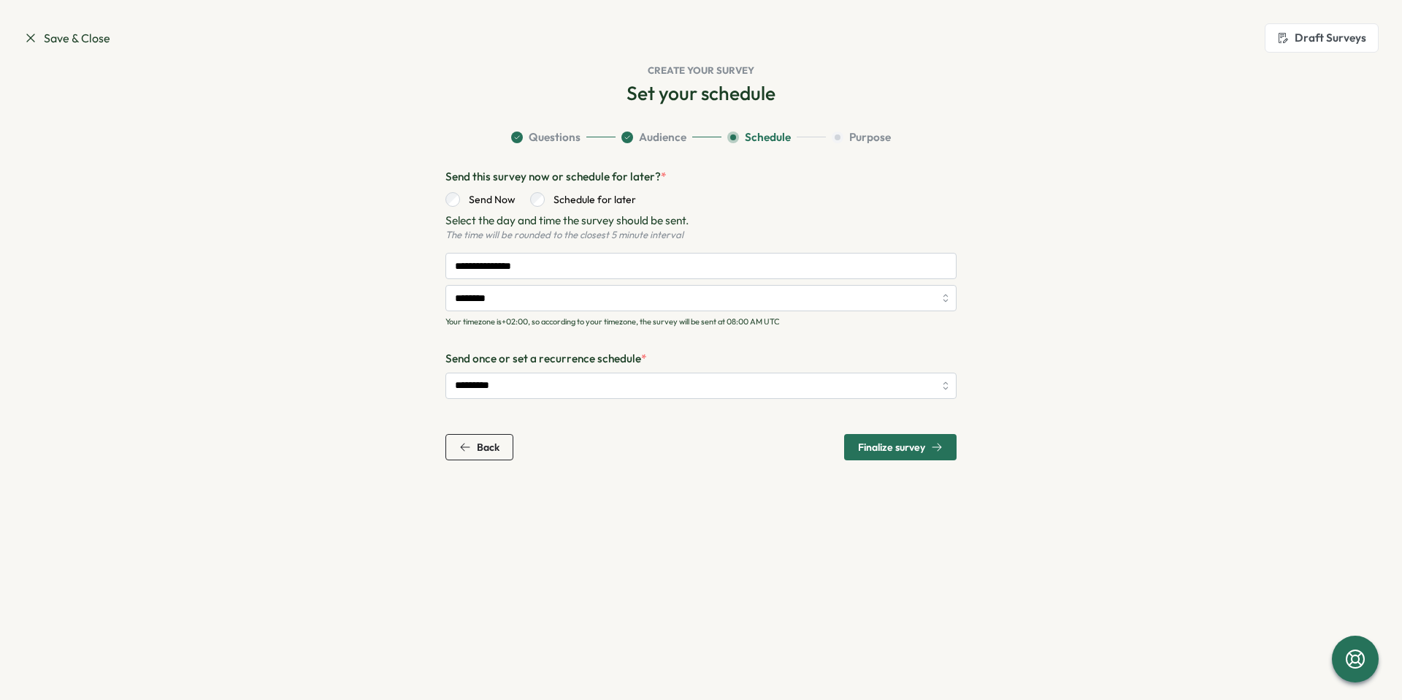
click at [1077, 312] on section "**********" at bounding box center [701, 294] width 935 height 331
click at [530, 261] on input "**********" at bounding box center [701, 266] width 511 height 26
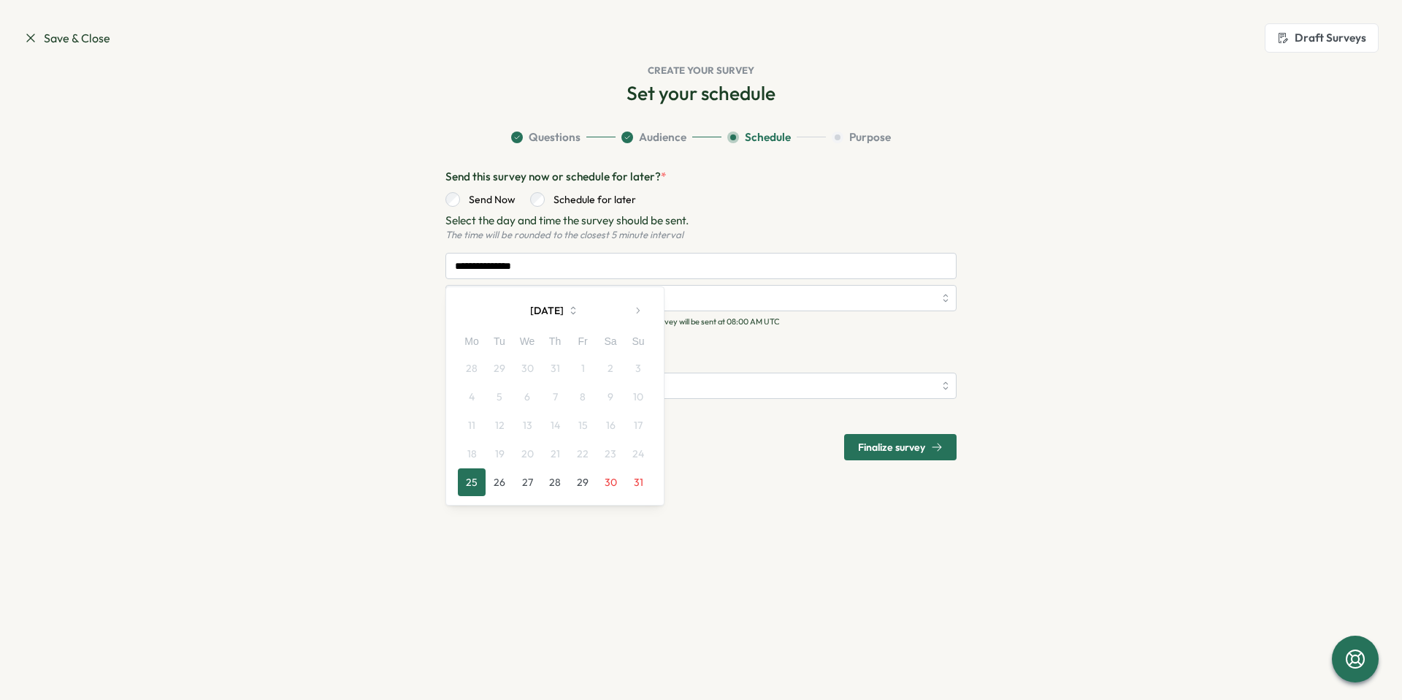
click at [550, 486] on button "28" at bounding box center [555, 482] width 28 height 28
type input "**********"
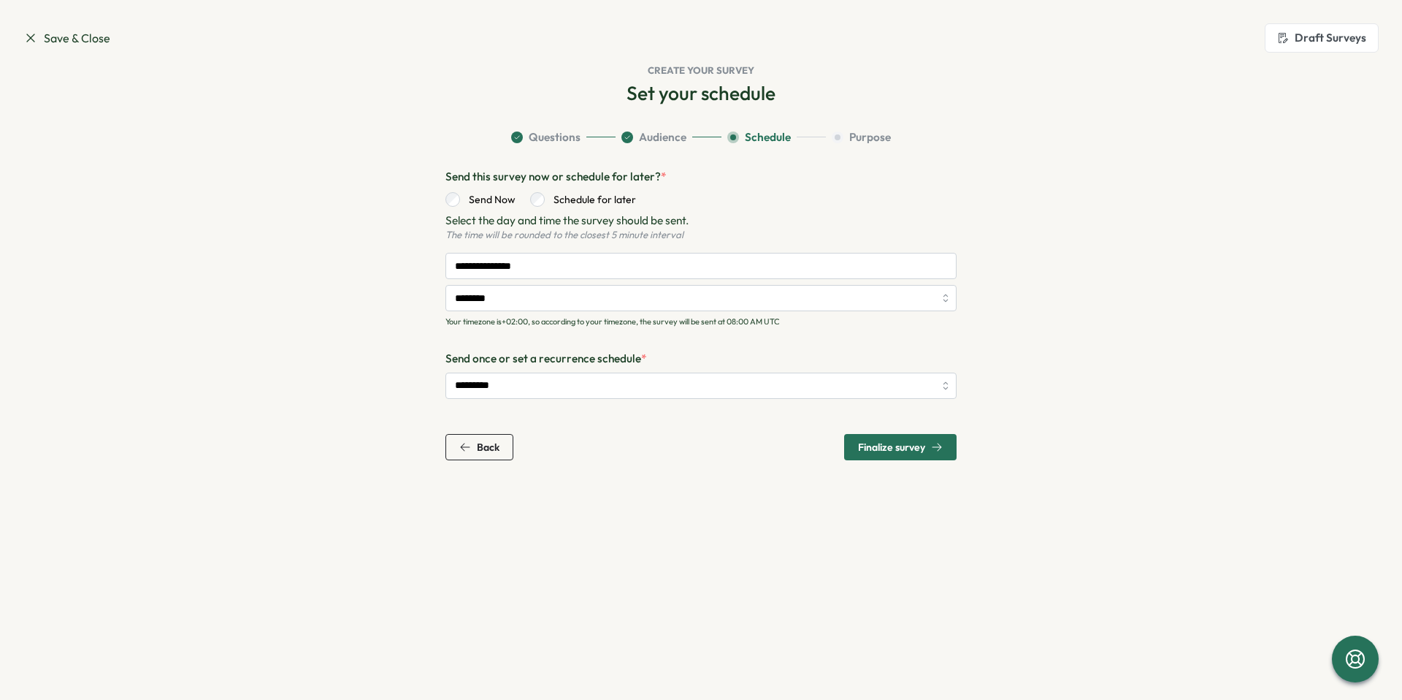
click at [910, 451] on span "Finalize survey" at bounding box center [891, 447] width 67 height 10
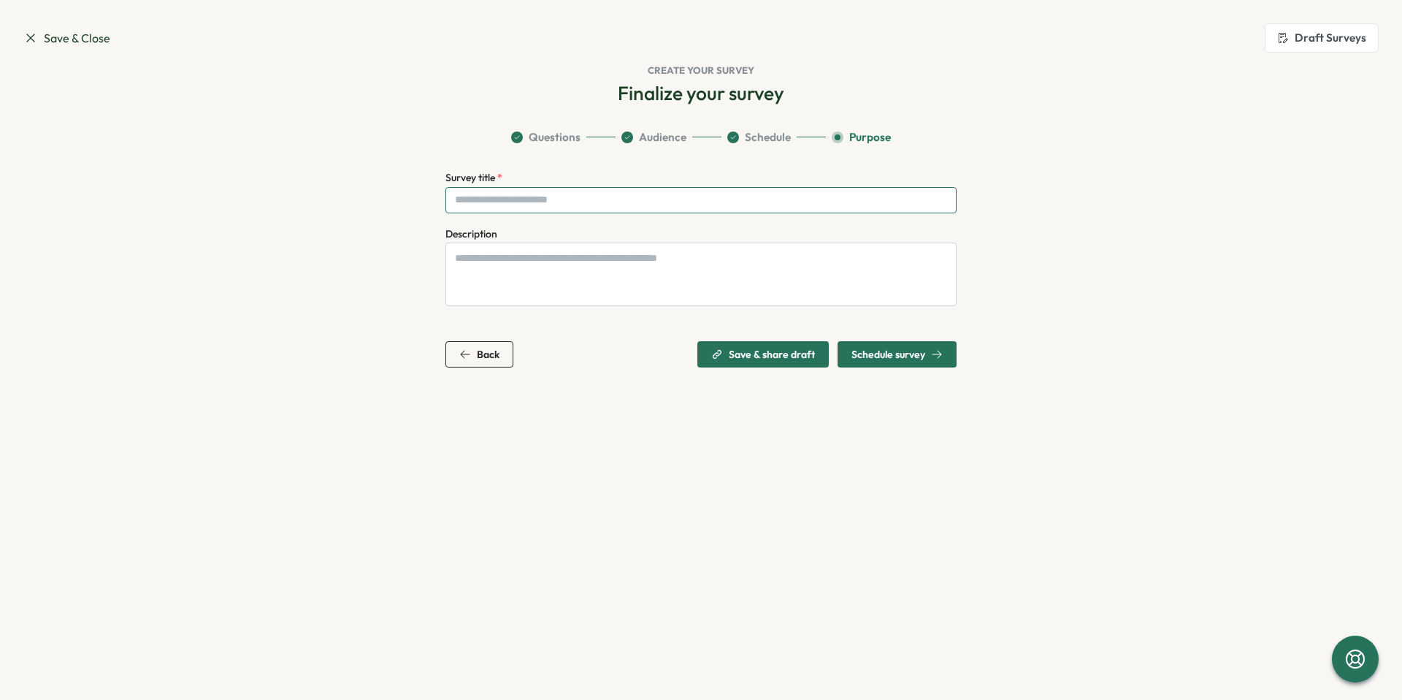
click at [619, 207] on input "Survey title *" at bounding box center [701, 200] width 511 height 26
type input "**********"
click at [918, 351] on span "Schedule survey" at bounding box center [889, 354] width 74 height 10
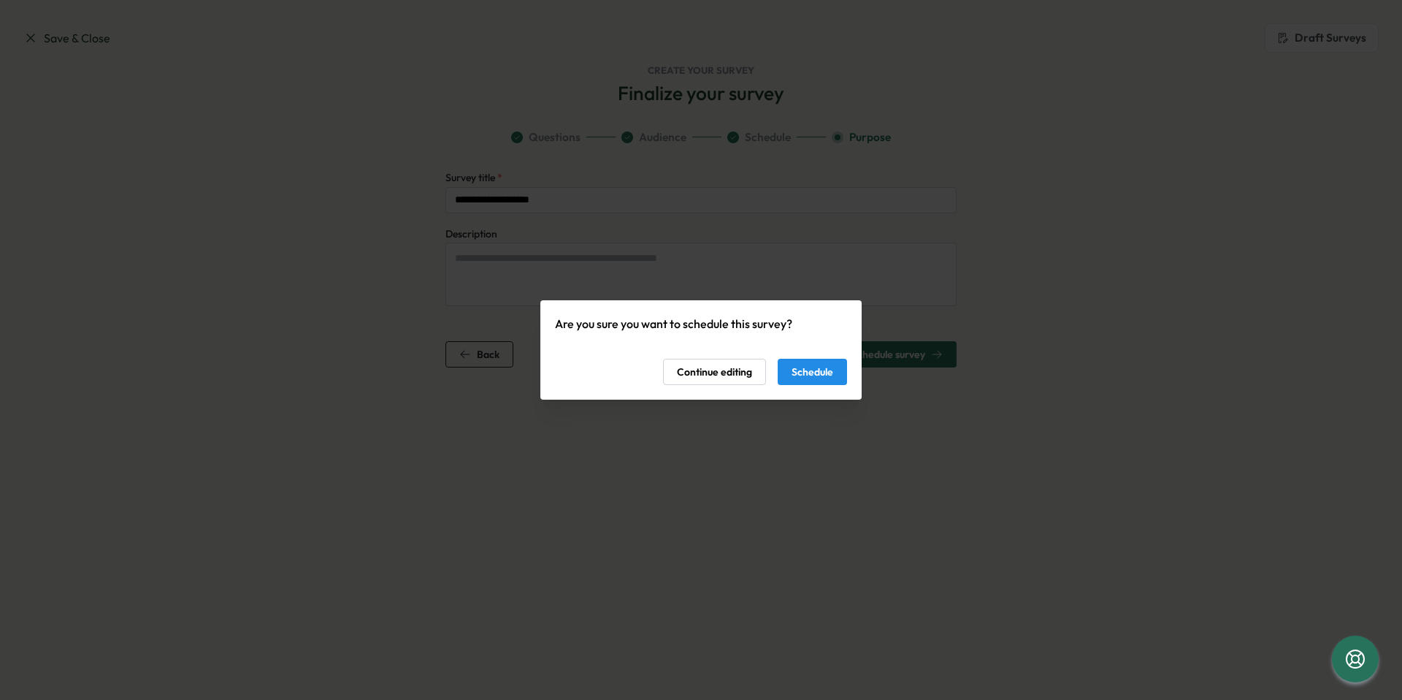
click at [816, 373] on span "Schedule" at bounding box center [813, 371] width 42 height 25
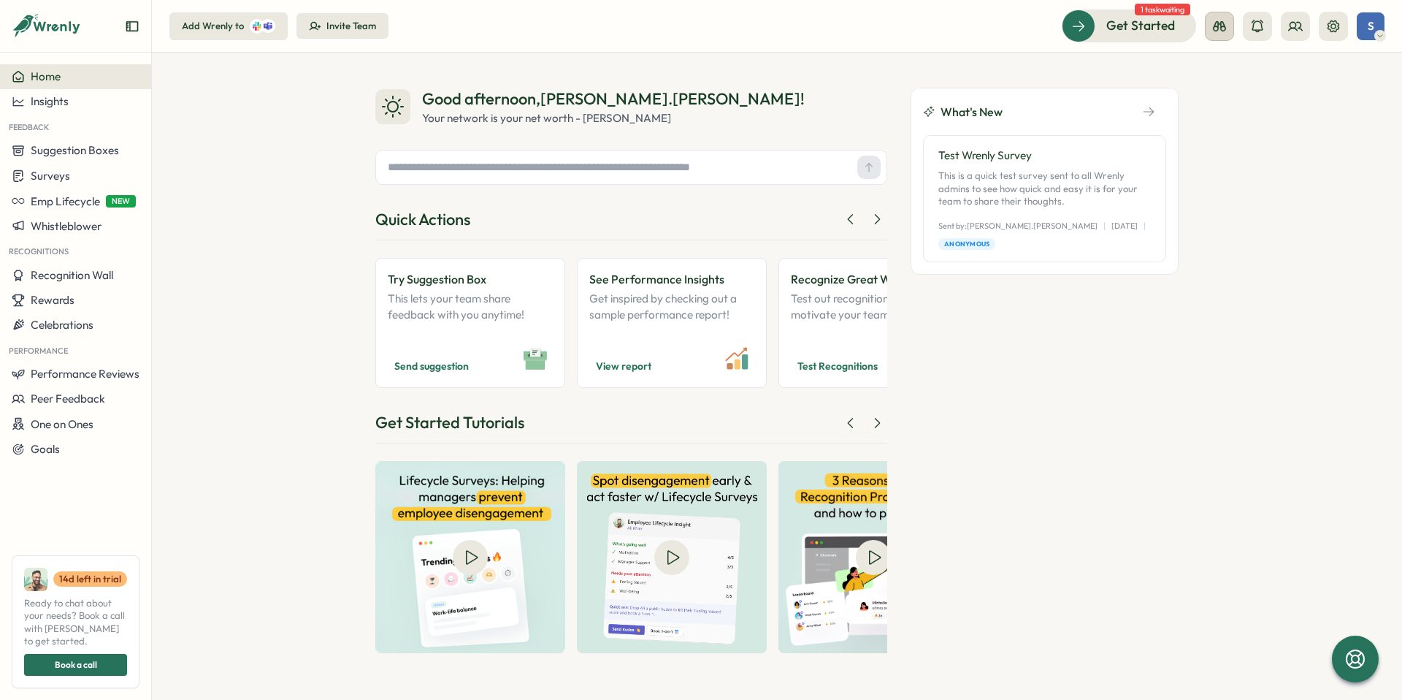
click at [1221, 29] on icon at bounding box center [1219, 26] width 13 height 10
click at [1234, 102] on div "Manager View" at bounding box center [1219, 103] width 99 height 16
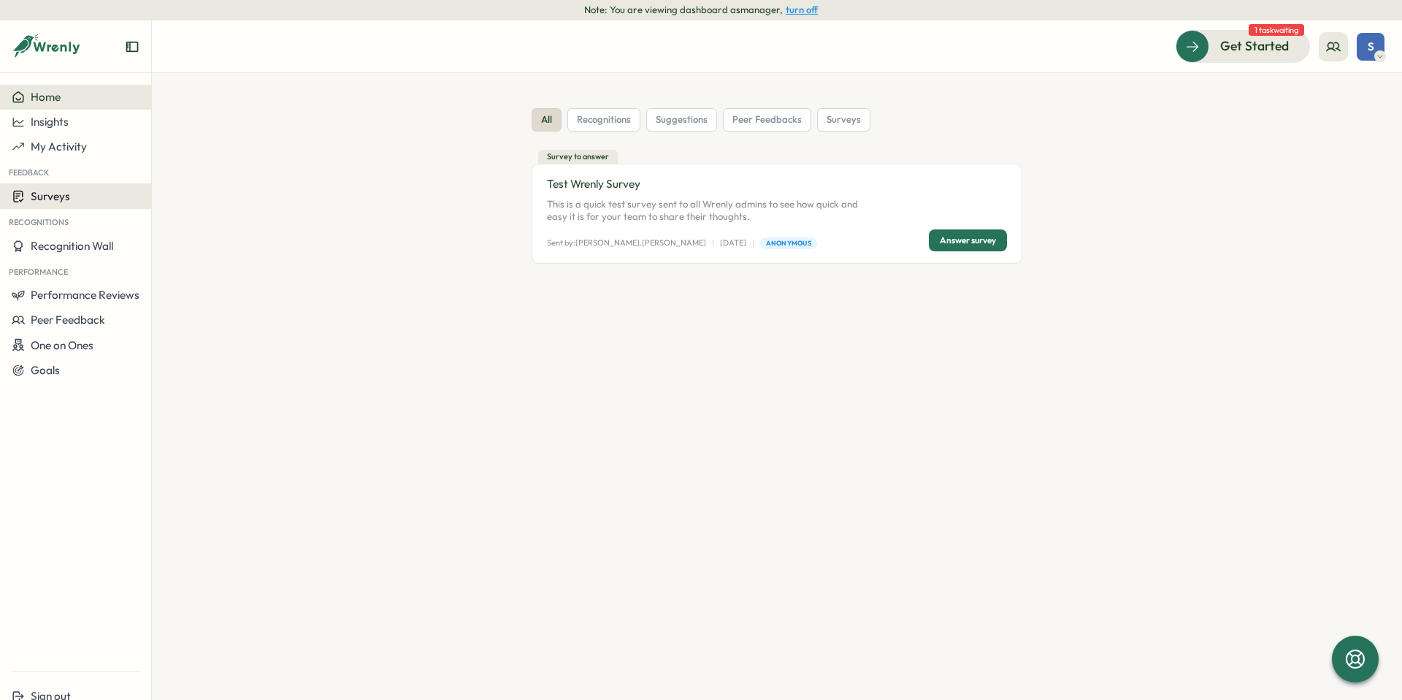
click at [25, 188] on button "Surveys" at bounding box center [75, 196] width 151 height 26
click at [221, 189] on div "Insights" at bounding box center [209, 183] width 109 height 16
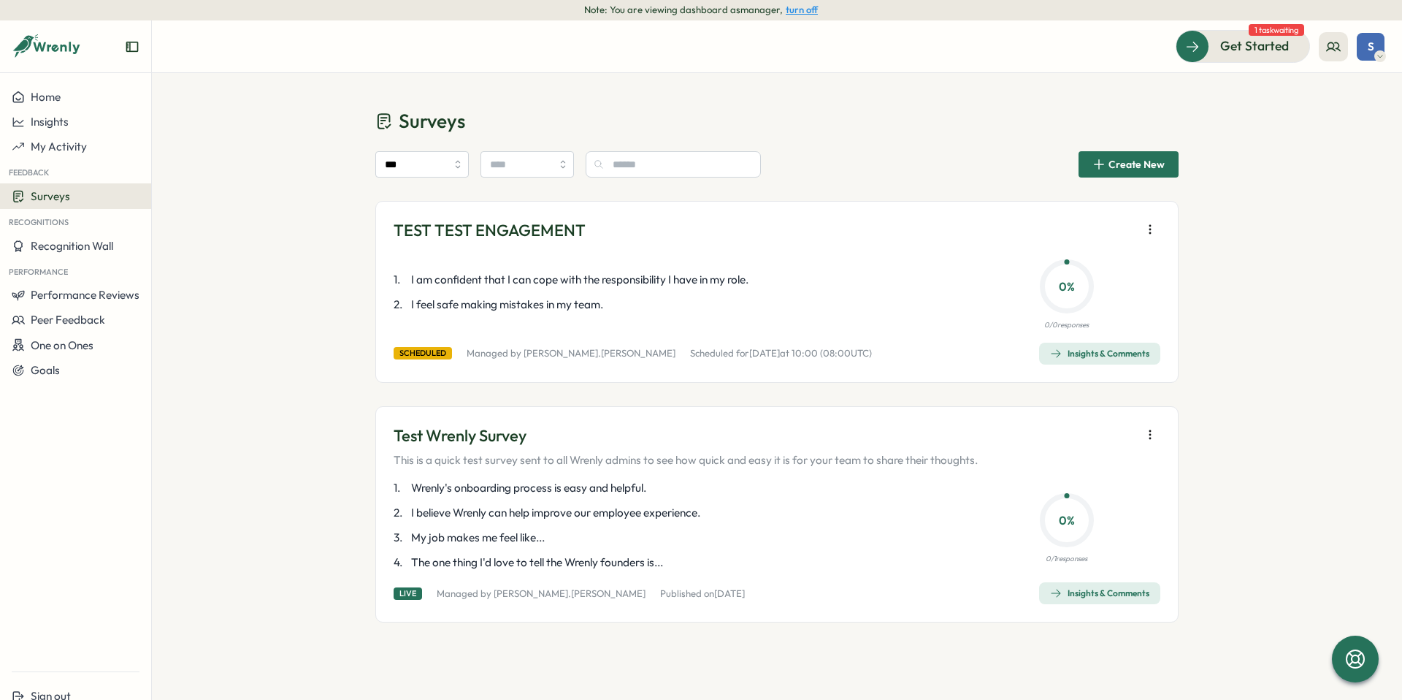
click at [769, 485] on p "1 . Wrenly's onboarding process is easy and helpful." at bounding box center [675, 488] width 562 height 16
click at [1122, 590] on div "Insights & Comments" at bounding box center [1099, 593] width 99 height 12
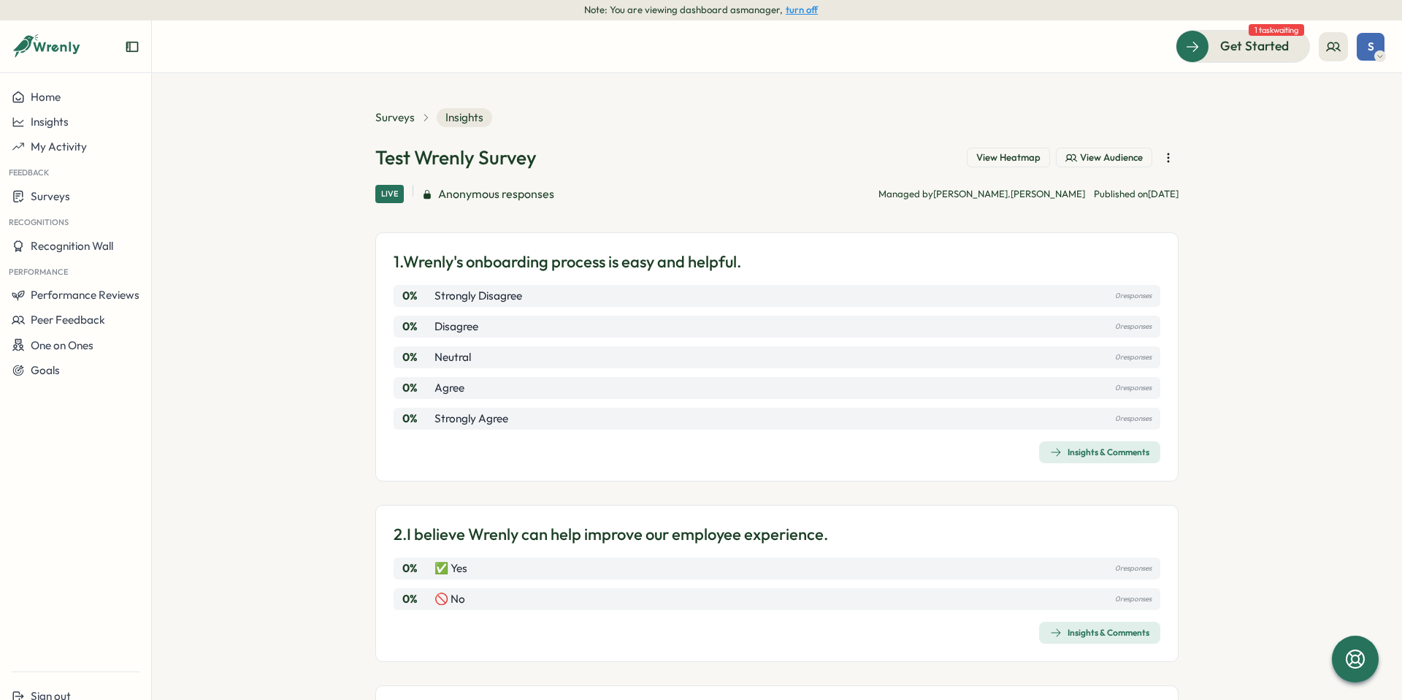
click at [524, 200] on span "Anonymous responses" at bounding box center [496, 194] width 116 height 18
drag, startPoint x: 996, startPoint y: 193, endPoint x: 993, endPoint y: 175, distance: 18.5
click at [996, 188] on p "Managed by sarah.sohnle" at bounding box center [982, 194] width 207 height 13
click at [990, 153] on span "View Heatmap" at bounding box center [1009, 157] width 64 height 13
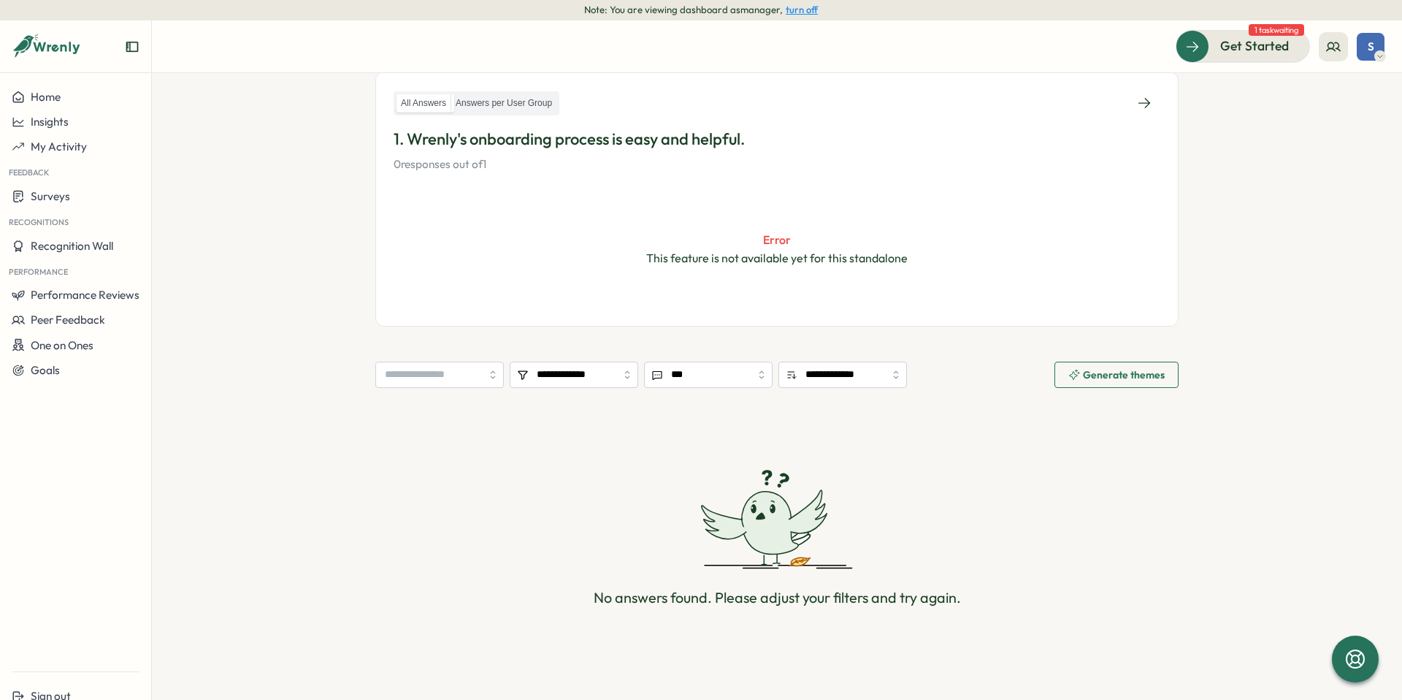
scroll to position [232, 0]
click at [1102, 362] on span "Generate themes" at bounding box center [1117, 371] width 96 height 25
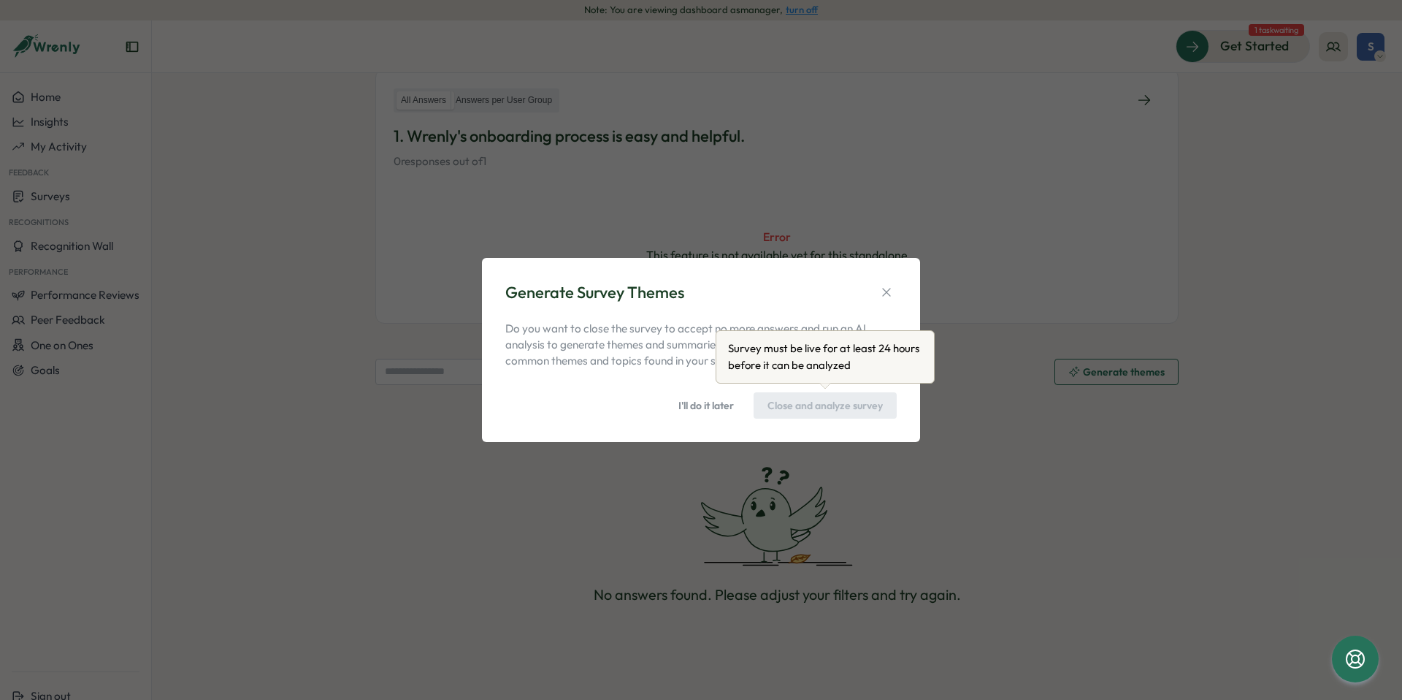
click at [803, 410] on div "Close and analyze survey" at bounding box center [825, 405] width 143 height 26
click at [717, 408] on span "I'll do it later" at bounding box center [707, 405] width 56 height 25
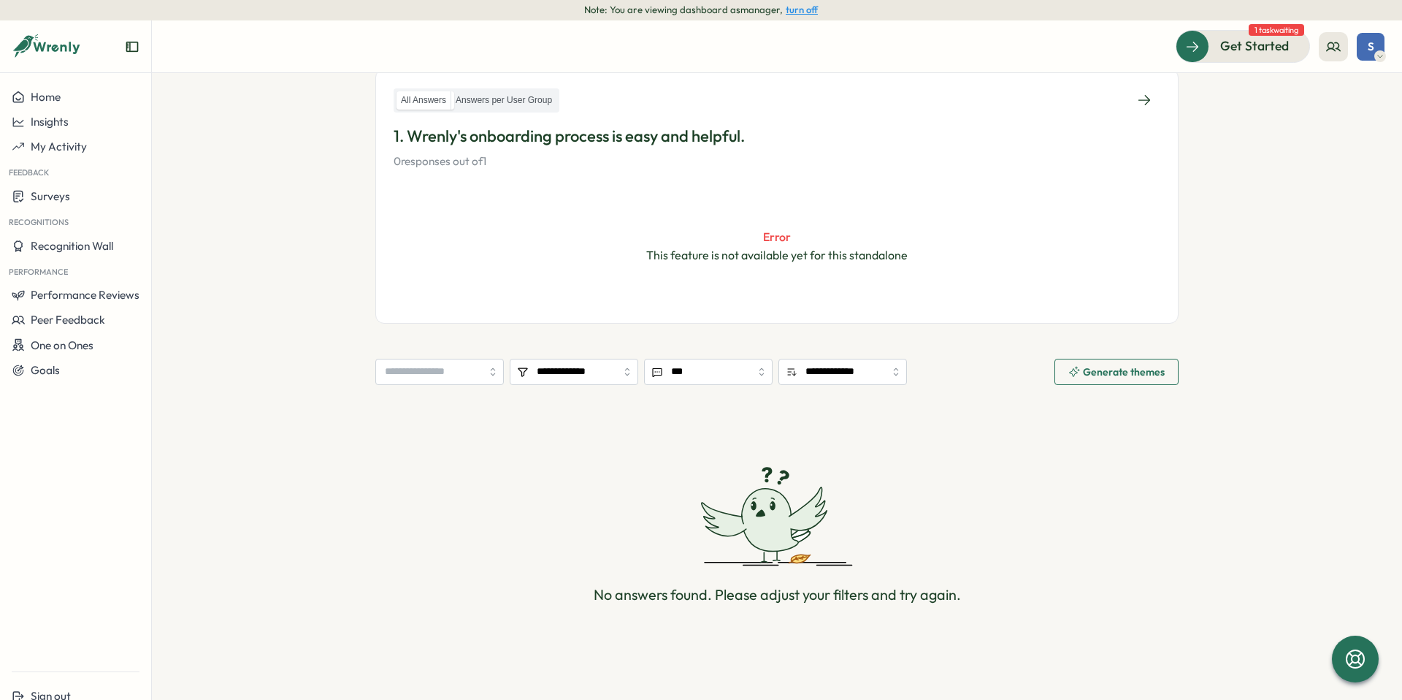
click at [1112, 370] on span "Generate themes" at bounding box center [1124, 372] width 82 height 10
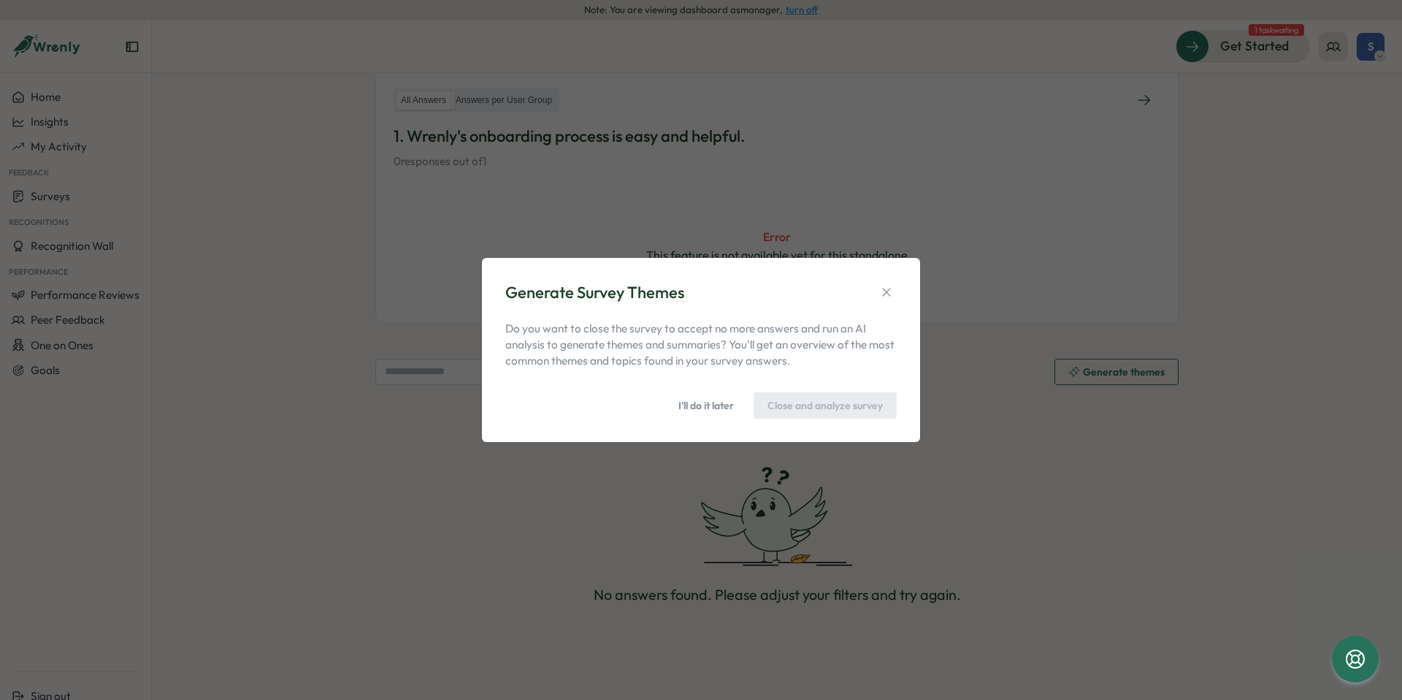
click at [997, 435] on div "Generate Survey Themes Do you want to close the survey to accept no more answer…" at bounding box center [701, 350] width 1402 height 700
click at [792, 406] on div "Close and analyze survey" at bounding box center [825, 405] width 143 height 26
click at [893, 292] on icon "button" at bounding box center [886, 292] width 15 height 15
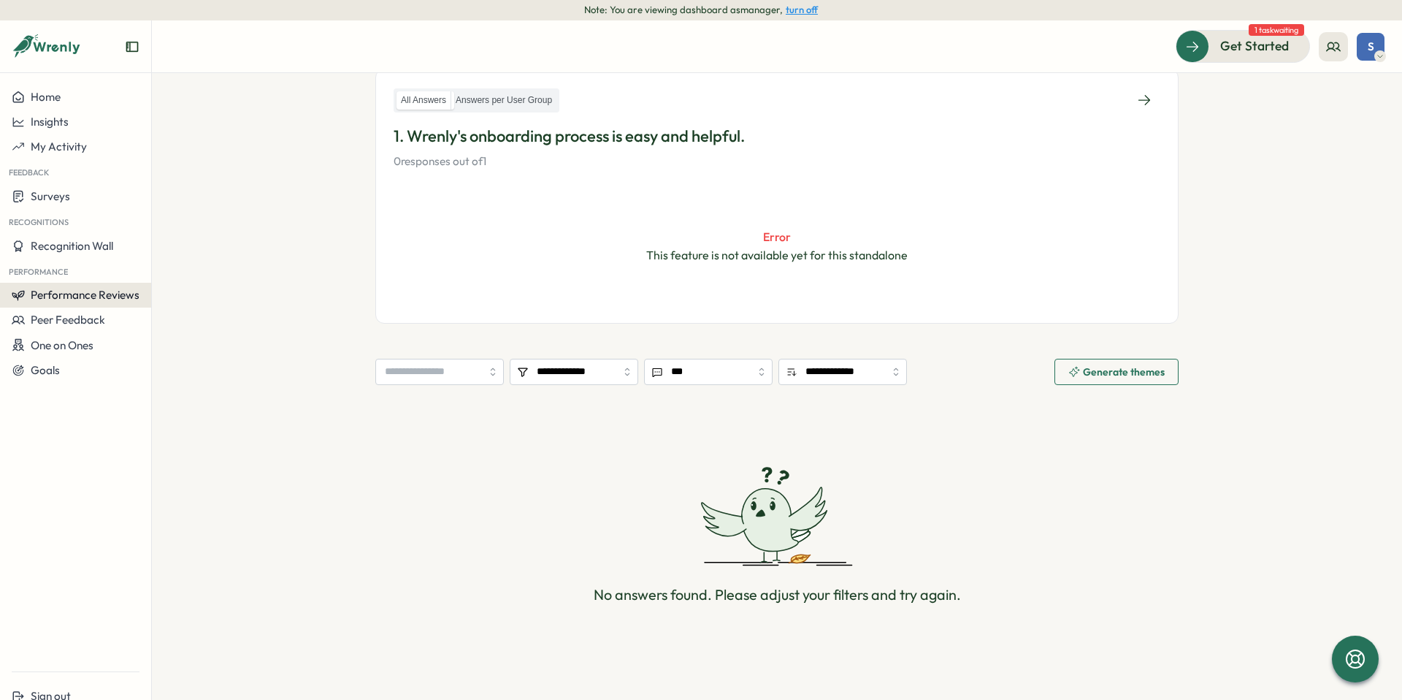
click at [61, 291] on span "Performance Reviews" at bounding box center [85, 295] width 109 height 14
click at [201, 286] on div "Reviews Insights" at bounding box center [175, 295] width 77 height 75
click at [175, 276] on div "Reviews" at bounding box center [175, 281] width 41 height 16
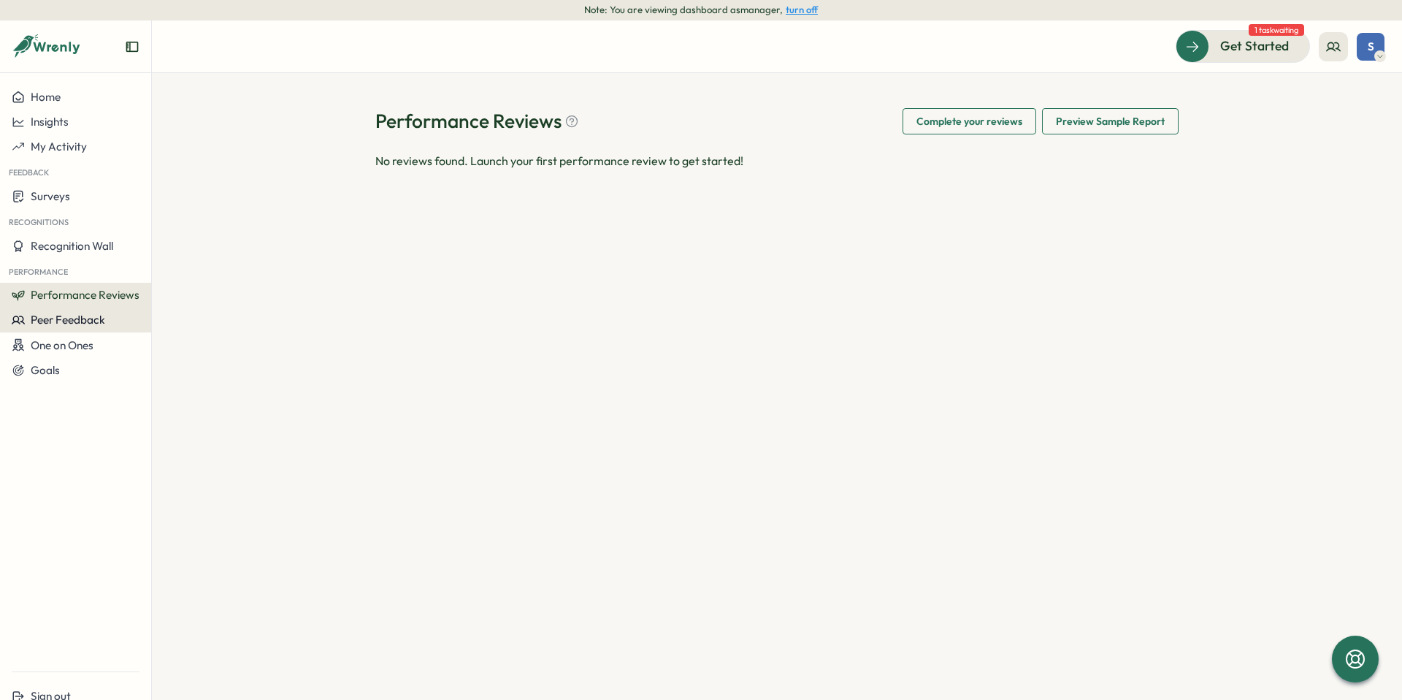
click at [117, 321] on div "Peer Feedback" at bounding box center [76, 319] width 128 height 13
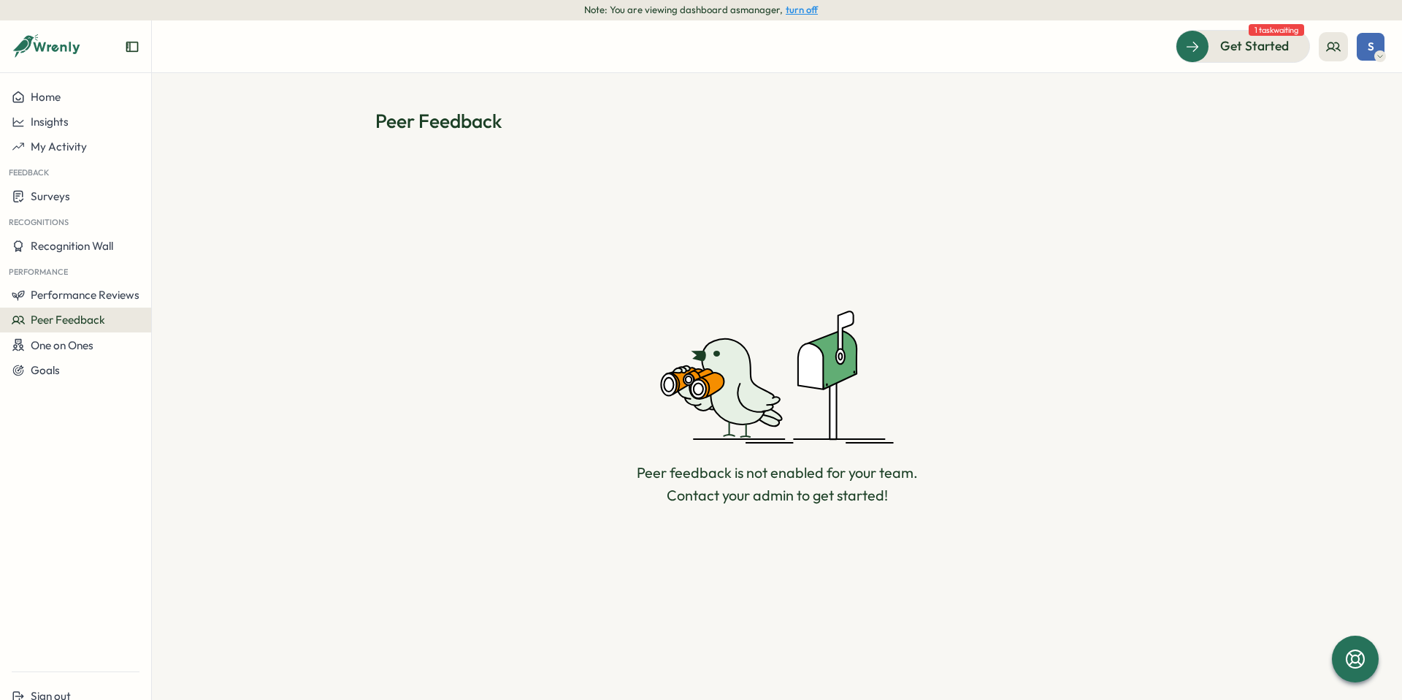
drag, startPoint x: 20, startPoint y: 43, endPoint x: 50, endPoint y: 44, distance: 30.0
click at [0, 43] on div at bounding box center [75, 52] width 151 height 41
click at [58, 43] on icon at bounding box center [47, 46] width 70 height 25
